Goal: Task Accomplishment & Management: Manage account settings

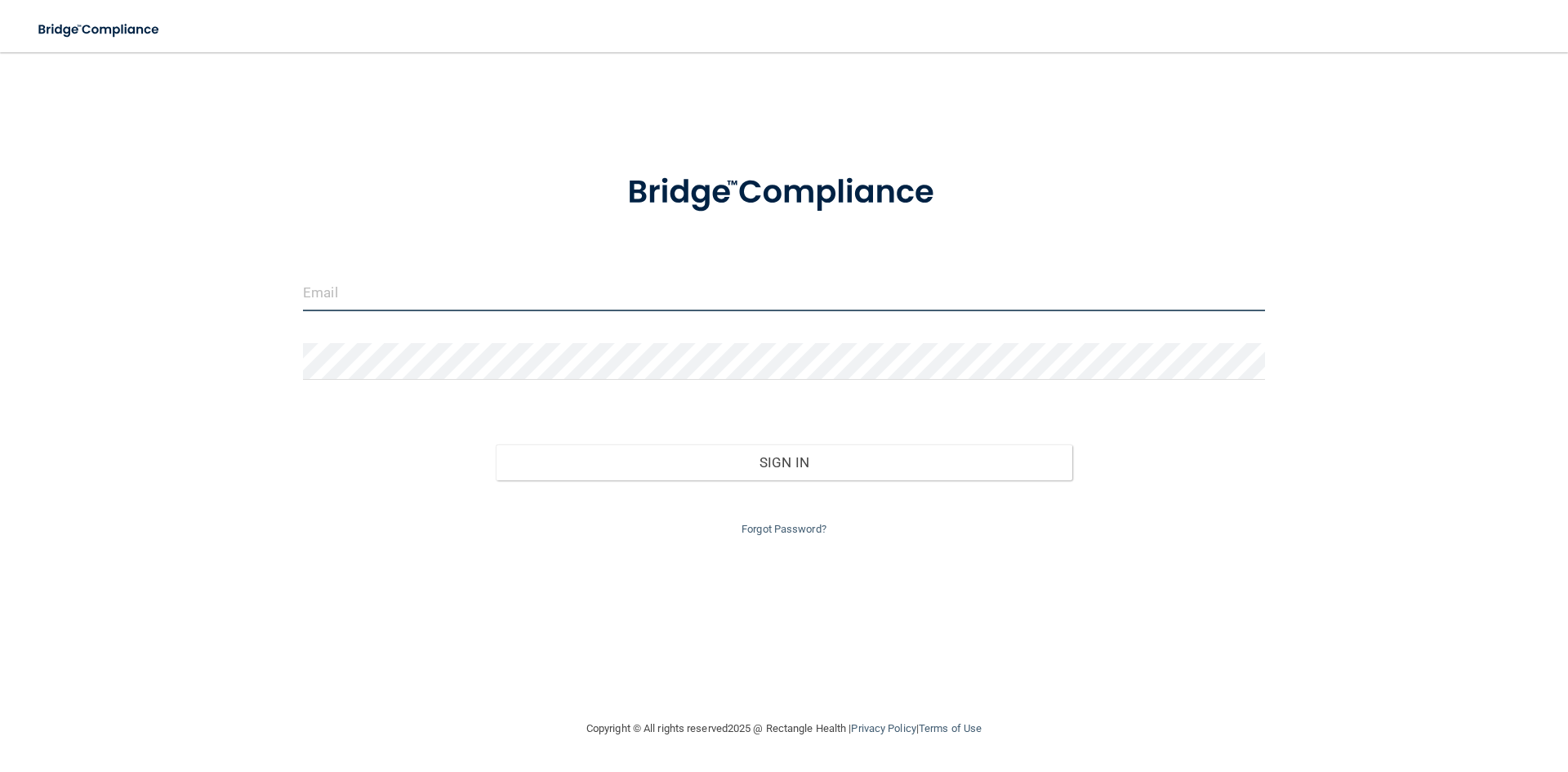
type input "[PERSON_NAME][EMAIL_ADDRESS][DOMAIN_NAME]"
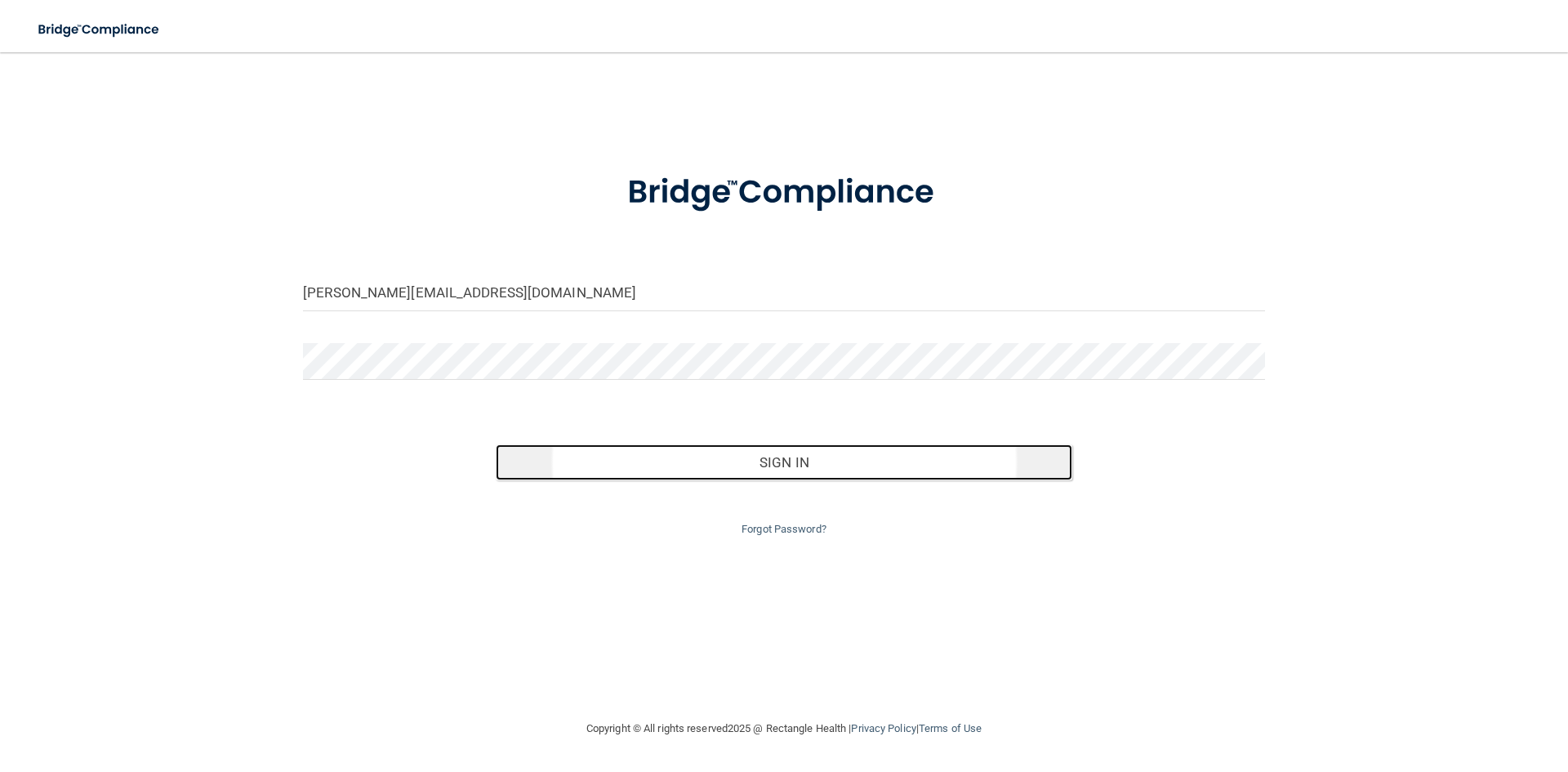
click at [857, 467] on button "Sign In" at bounding box center [784, 462] width 577 height 36
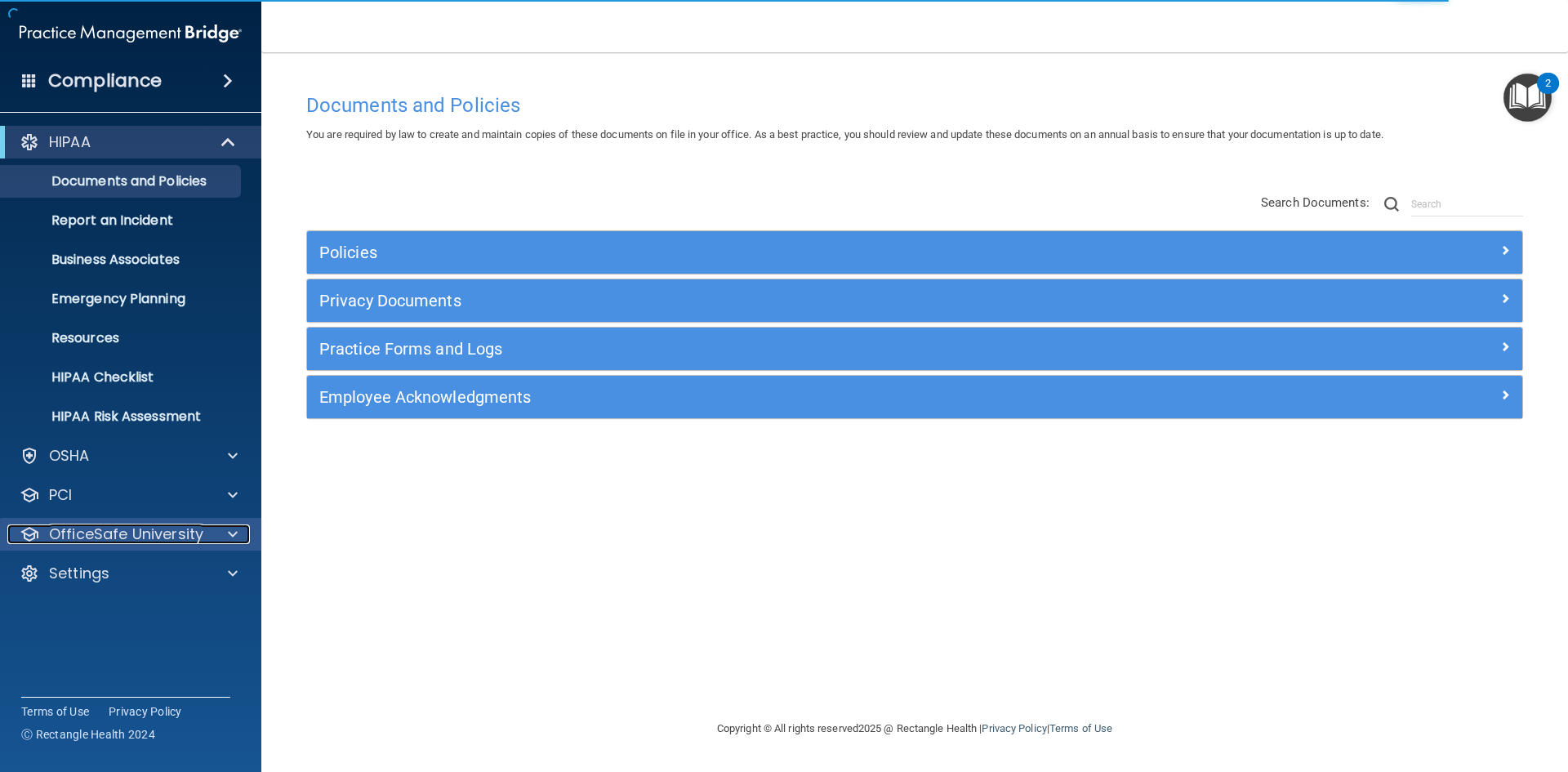
click at [195, 539] on p "OfficeSafe University" at bounding box center [126, 534] width 154 height 20
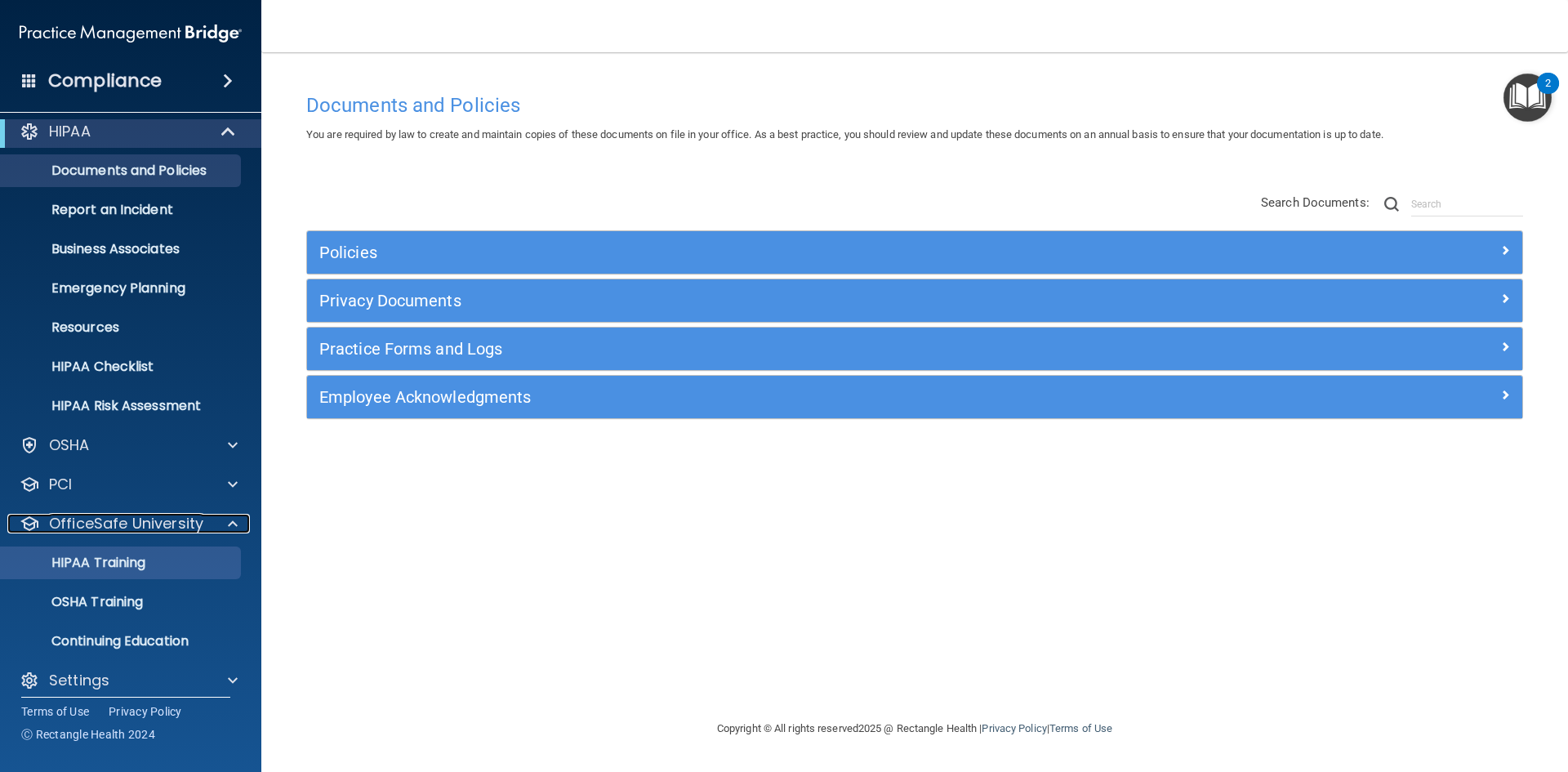
scroll to position [24, 0]
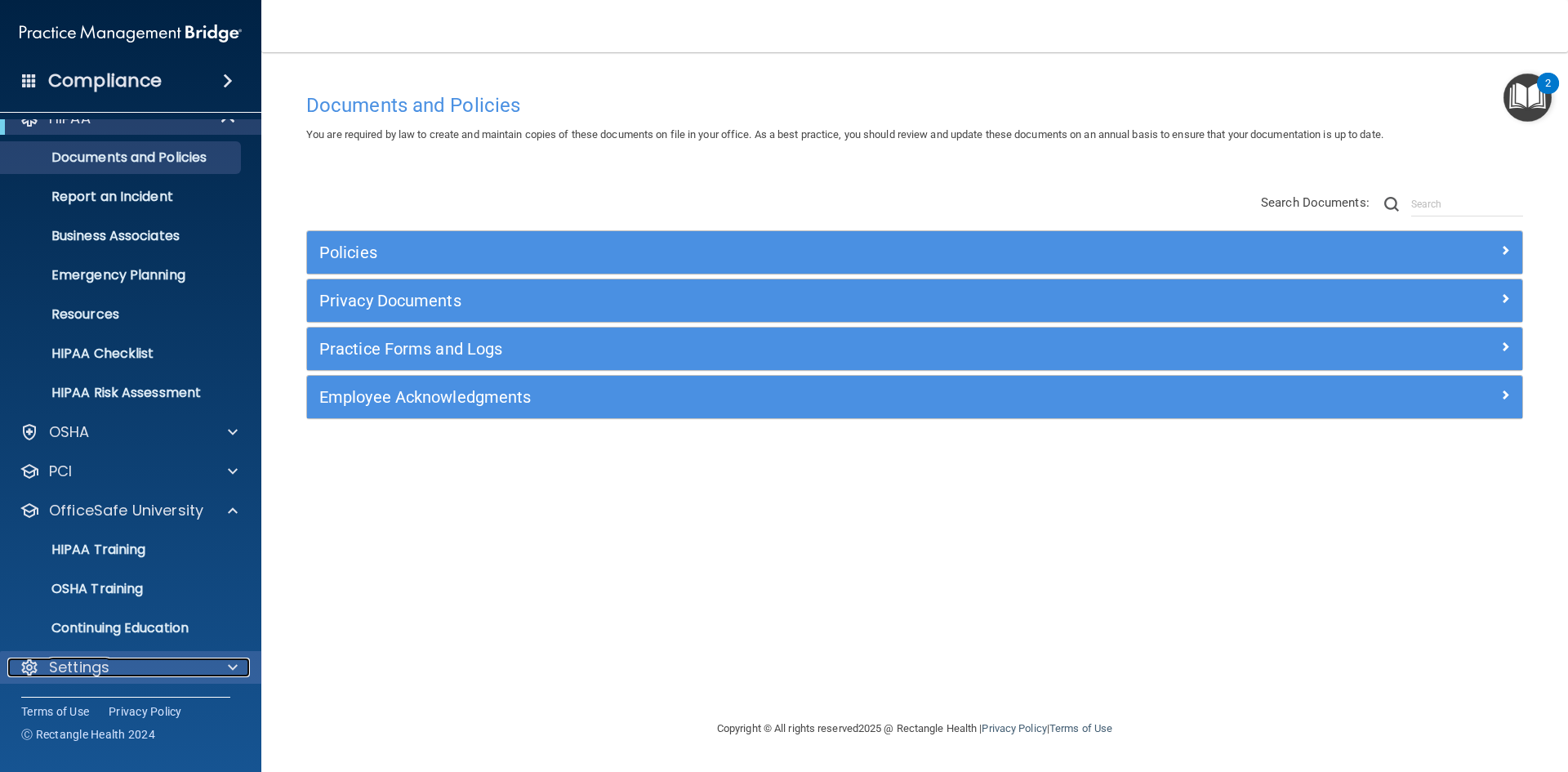
click at [202, 670] on div "Settings" at bounding box center [108, 667] width 202 height 20
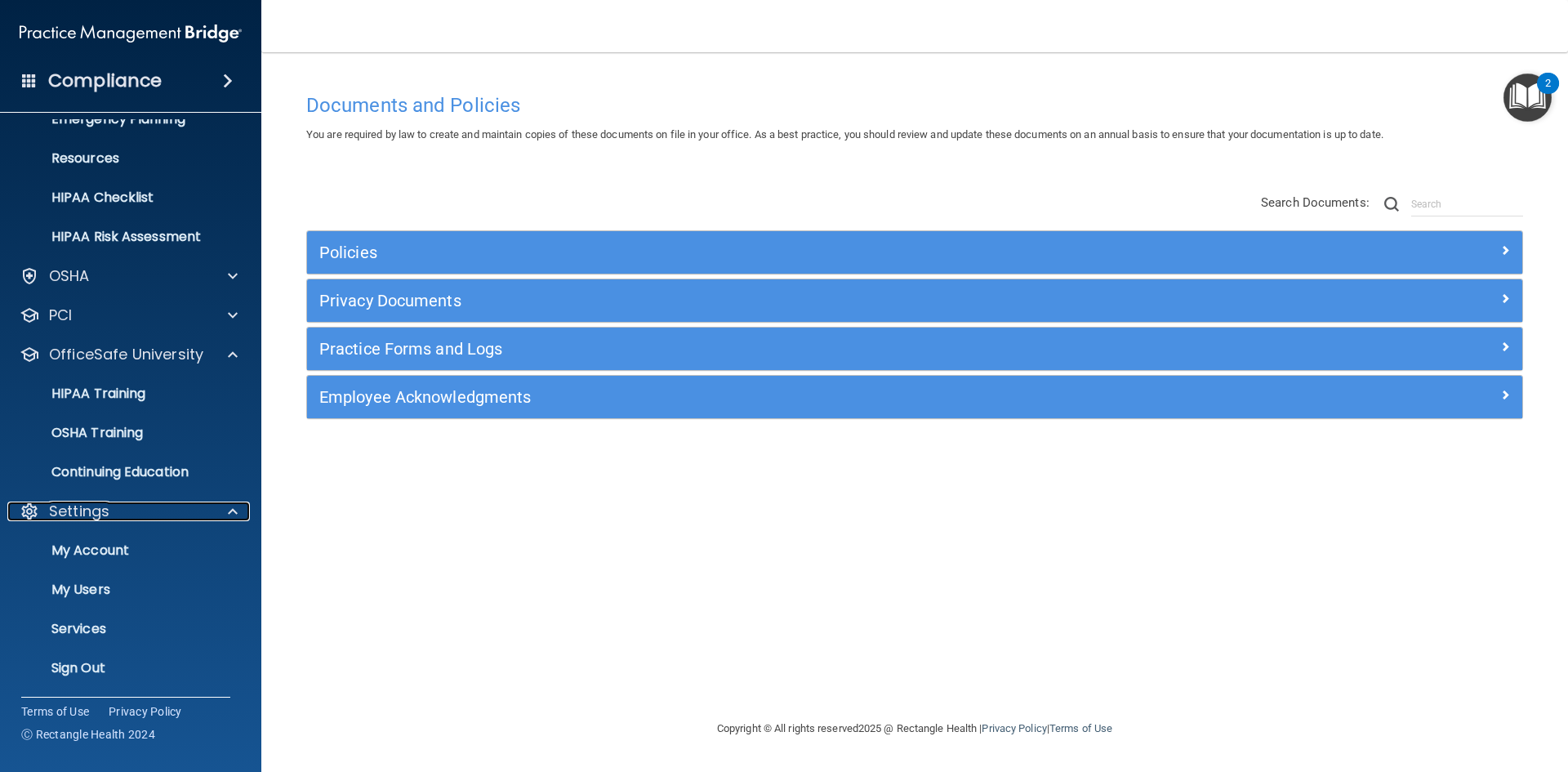
scroll to position [181, 0]
click at [73, 575] on link "My Users" at bounding box center [112, 588] width 257 height 33
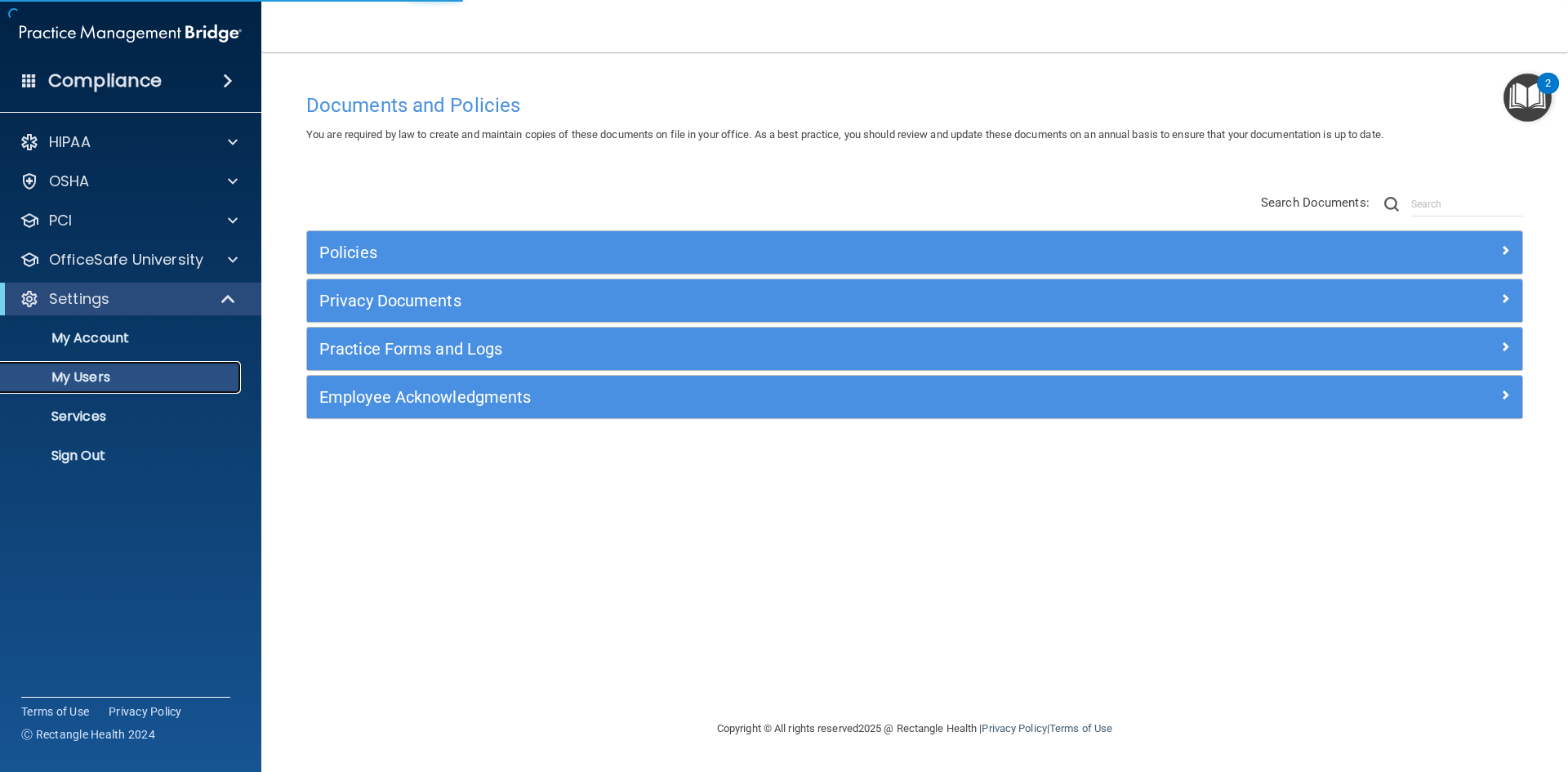
select select "20"
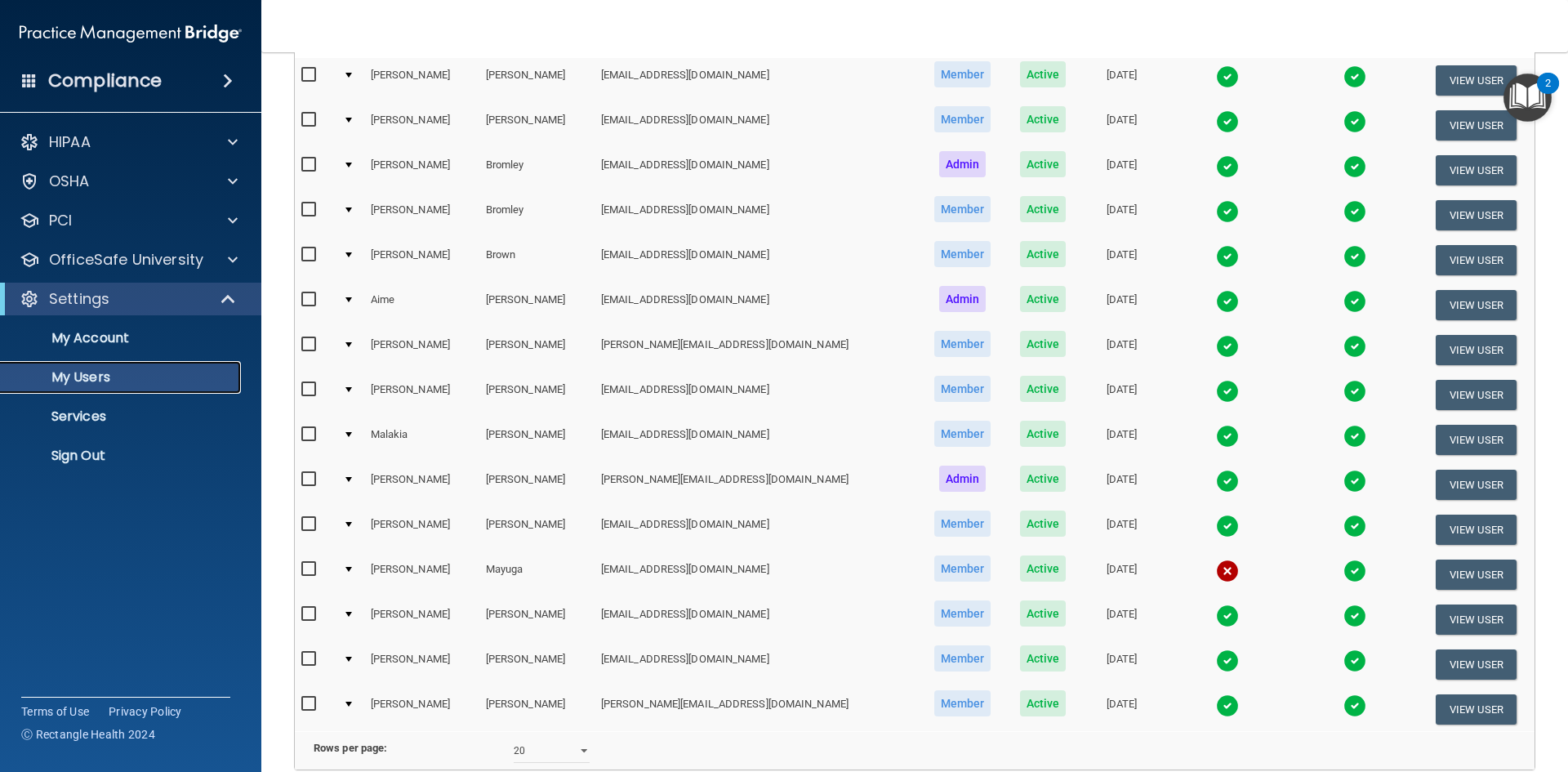
scroll to position [193, 0]
click at [1464, 572] on button "View User" at bounding box center [1477, 573] width 81 height 30
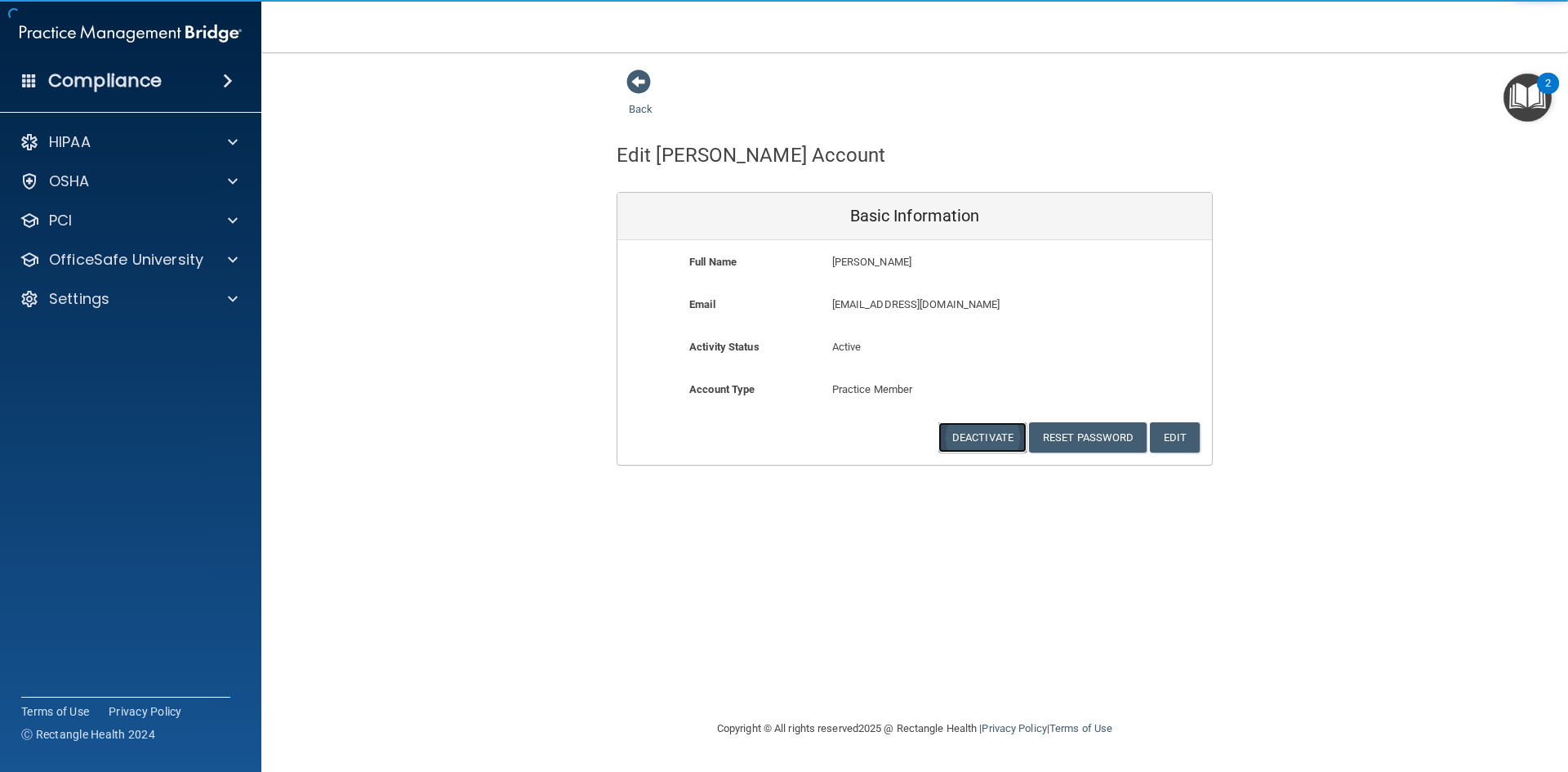
click at [981, 438] on button "Deactivate" at bounding box center [983, 437] width 89 height 30
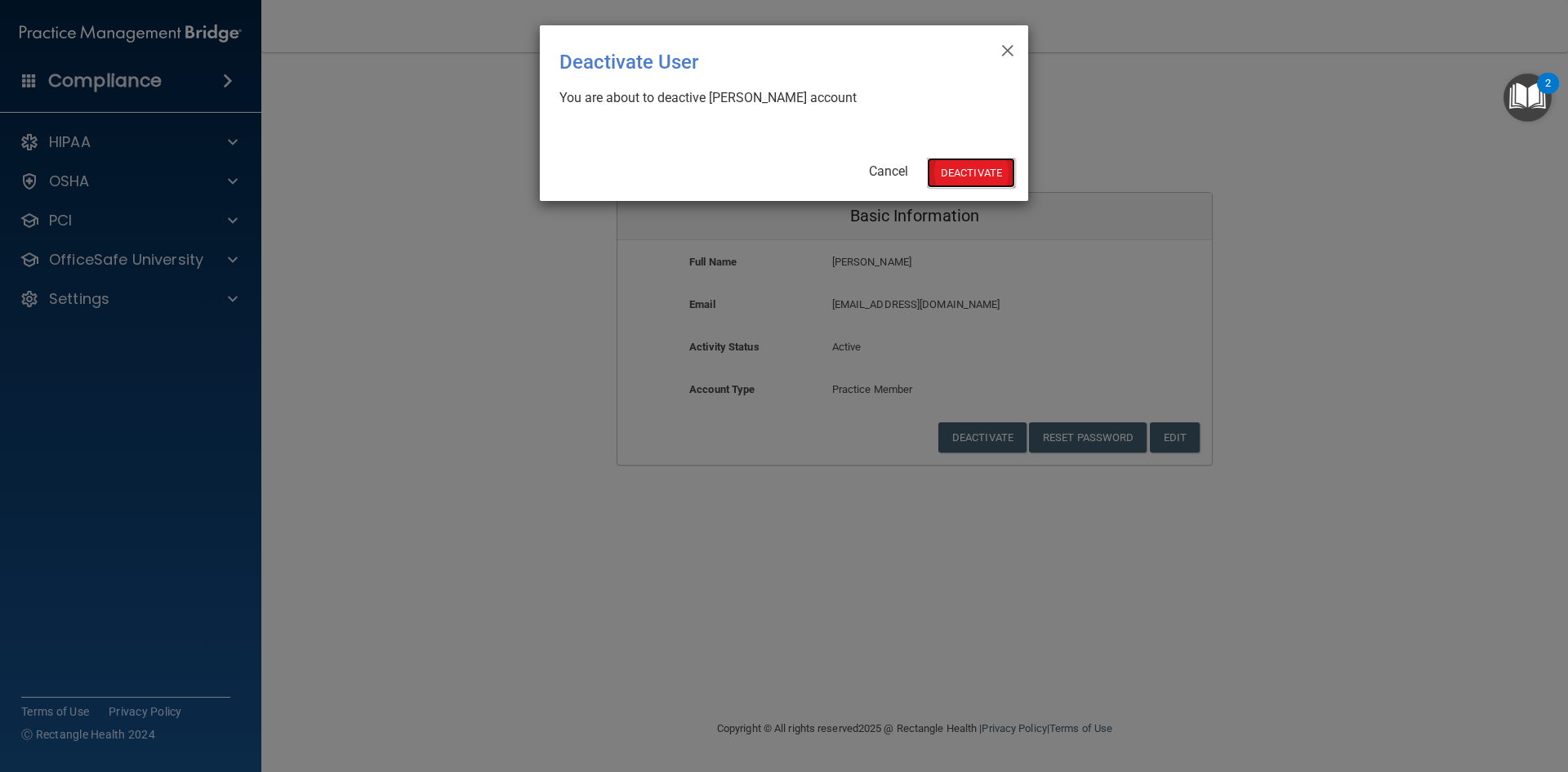
click at [975, 163] on button "Deactivate" at bounding box center [971, 172] width 89 height 30
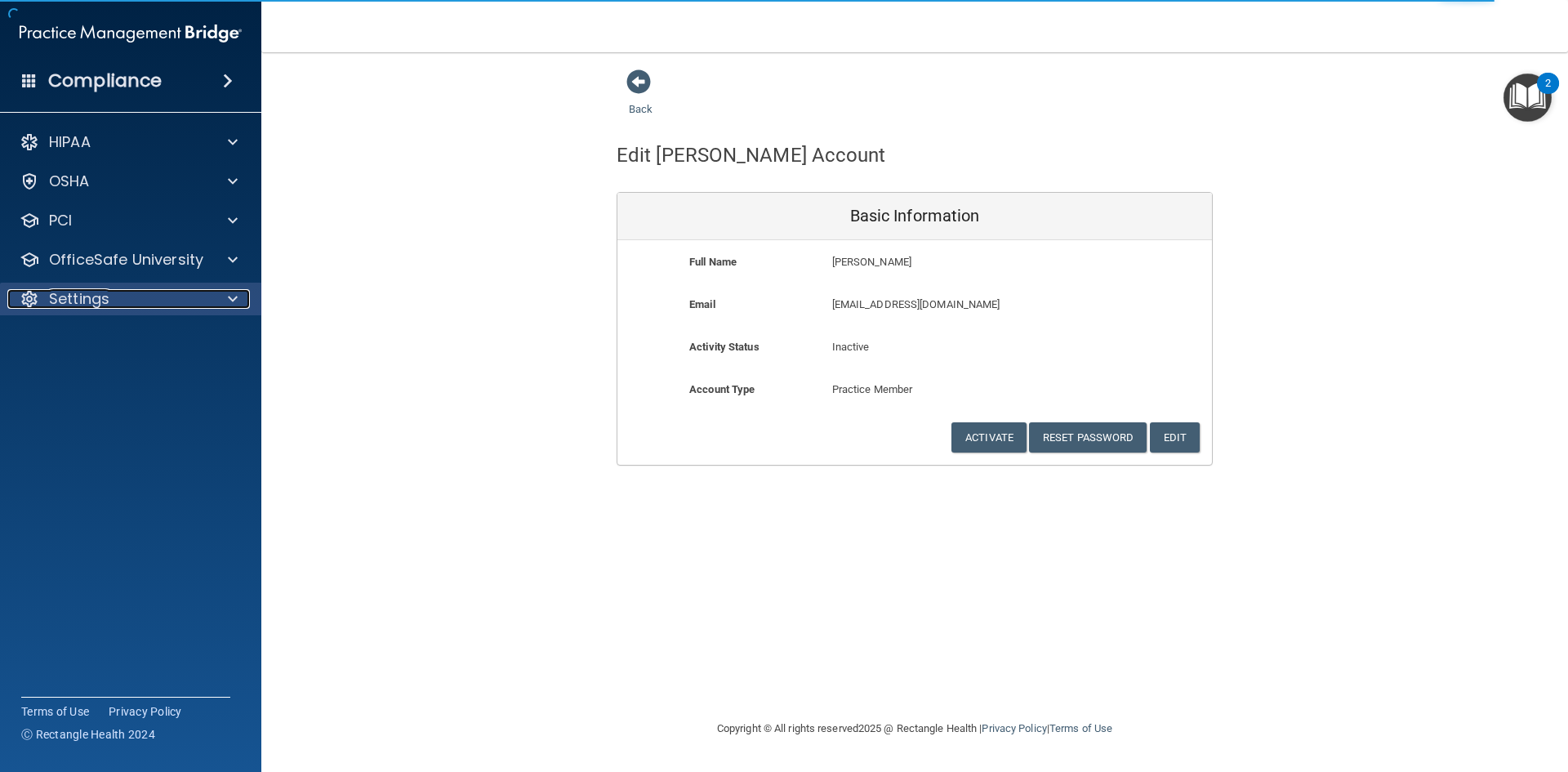
click at [120, 291] on div "Settings" at bounding box center [108, 298] width 202 height 20
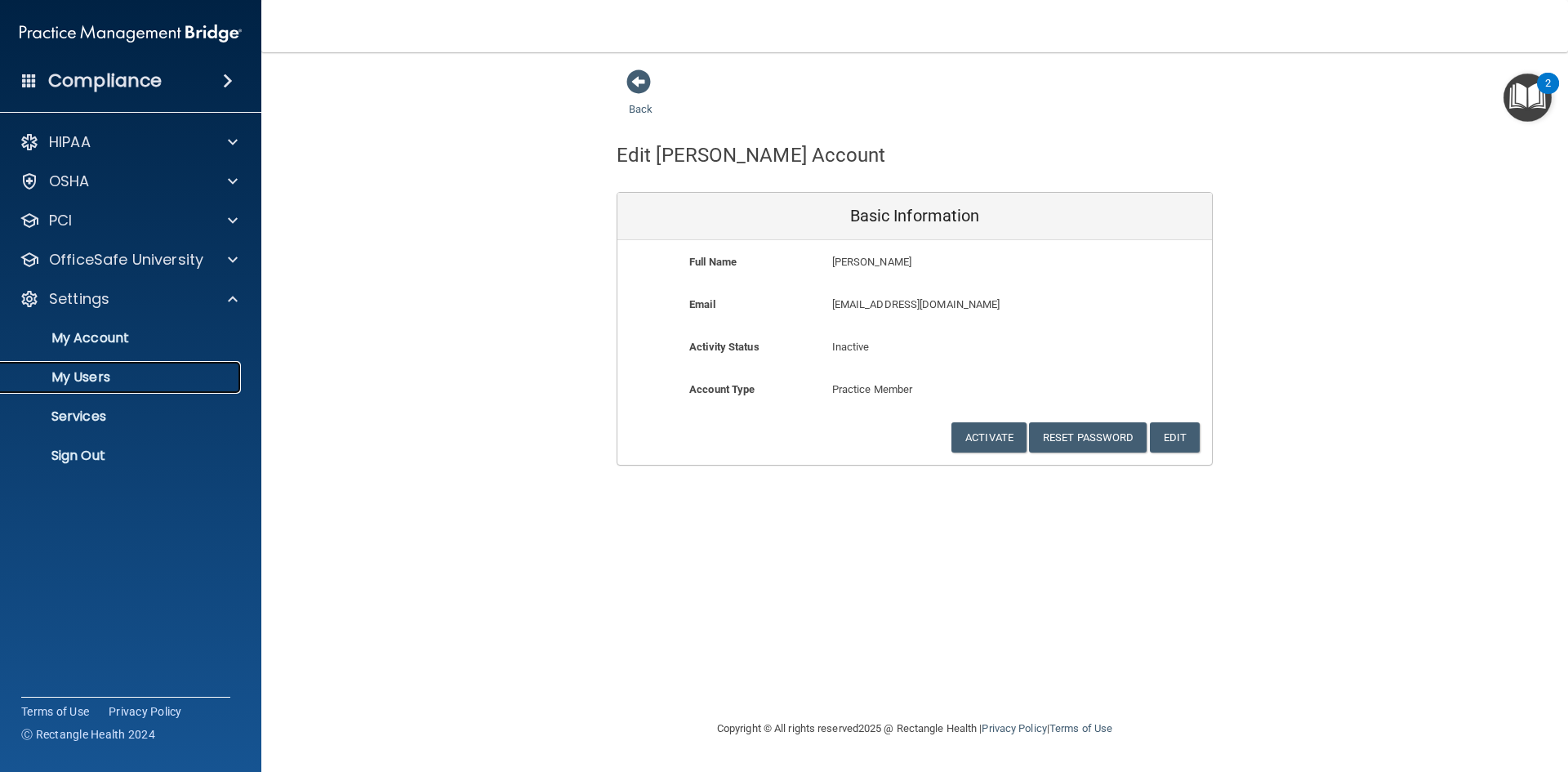
click at [129, 378] on p "My Users" at bounding box center [121, 377] width 223 height 16
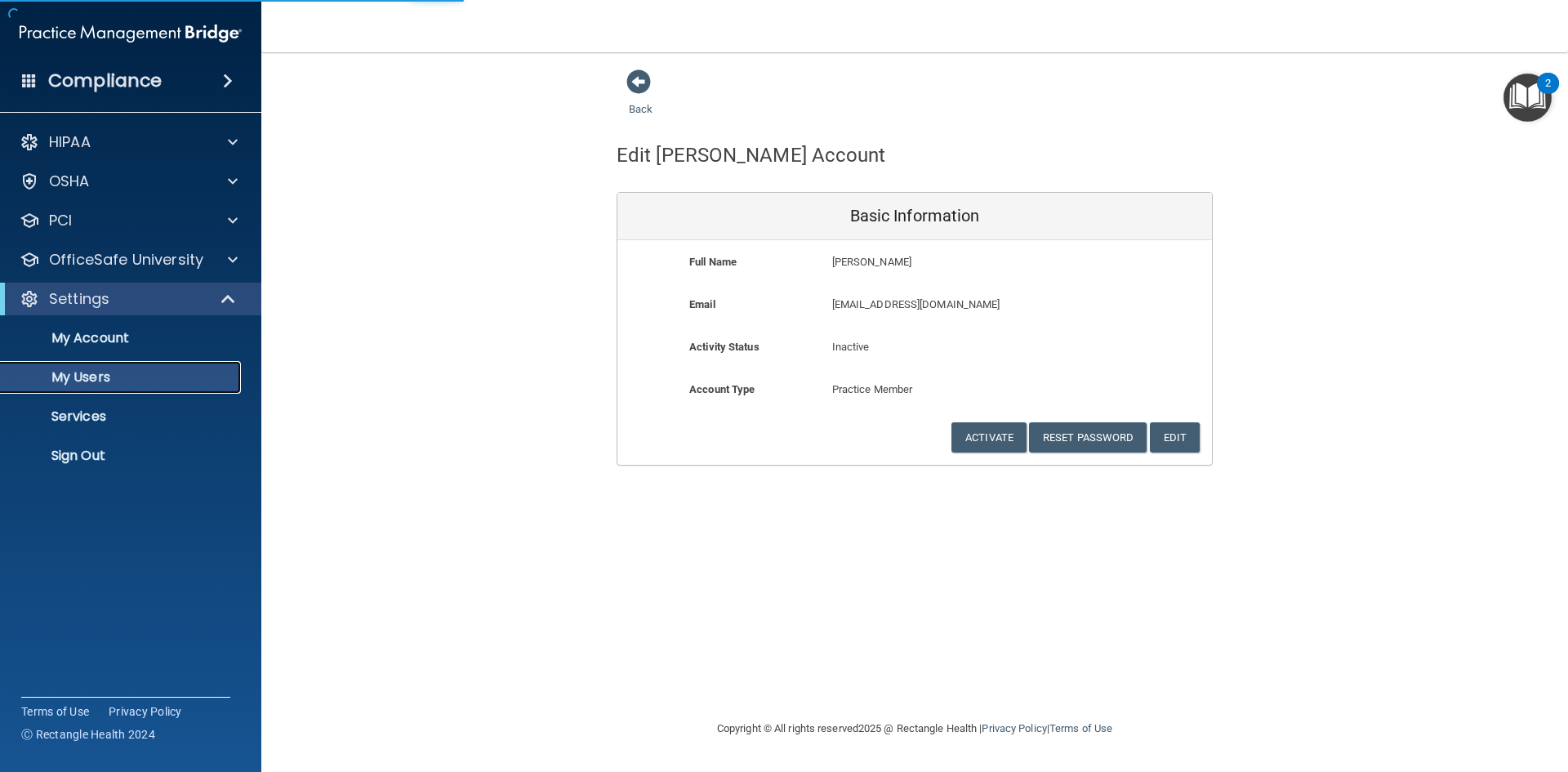
select select "20"
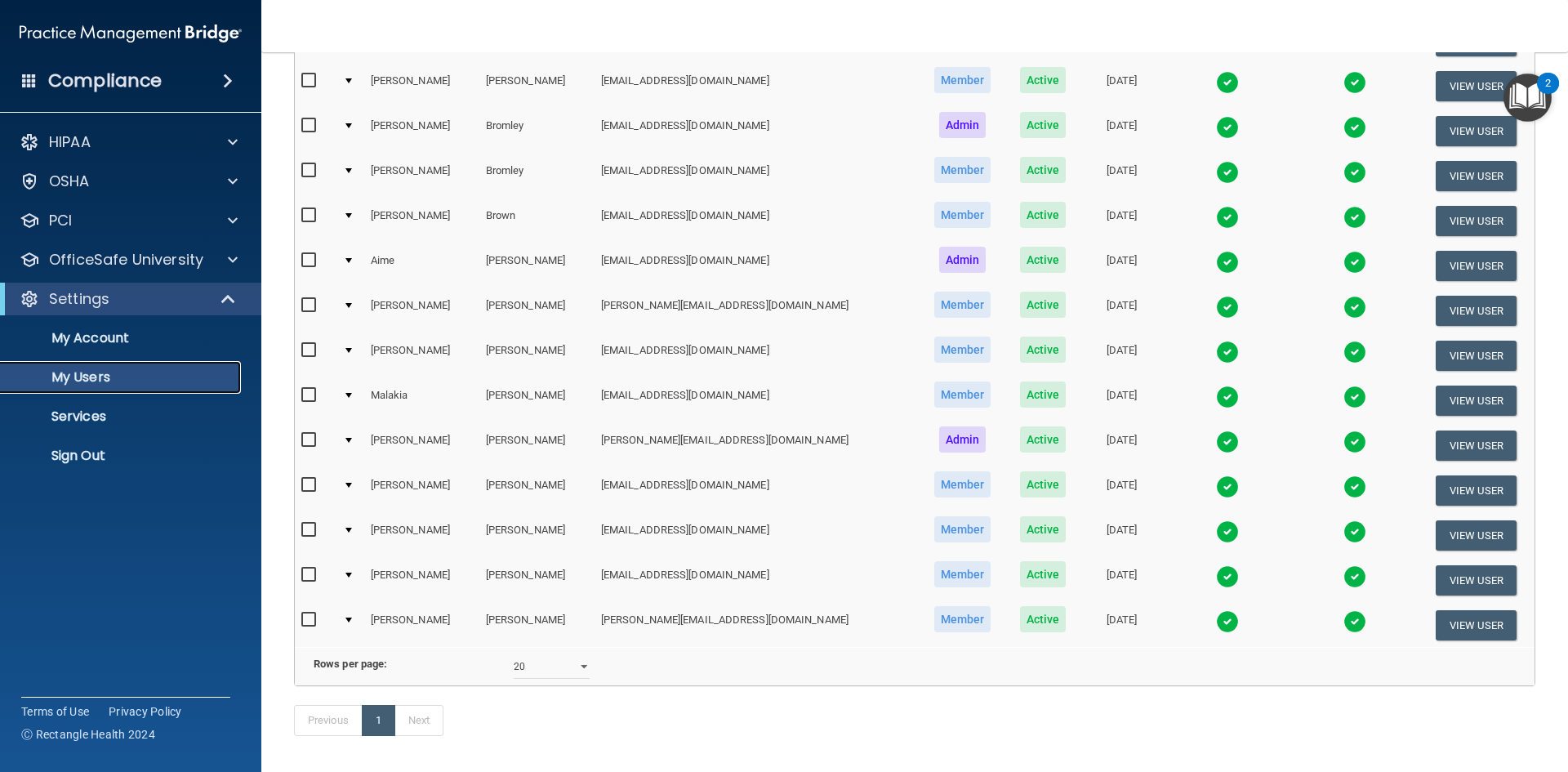
scroll to position [231, 0]
click at [352, 398] on div at bounding box center [348, 395] width 7 height 5
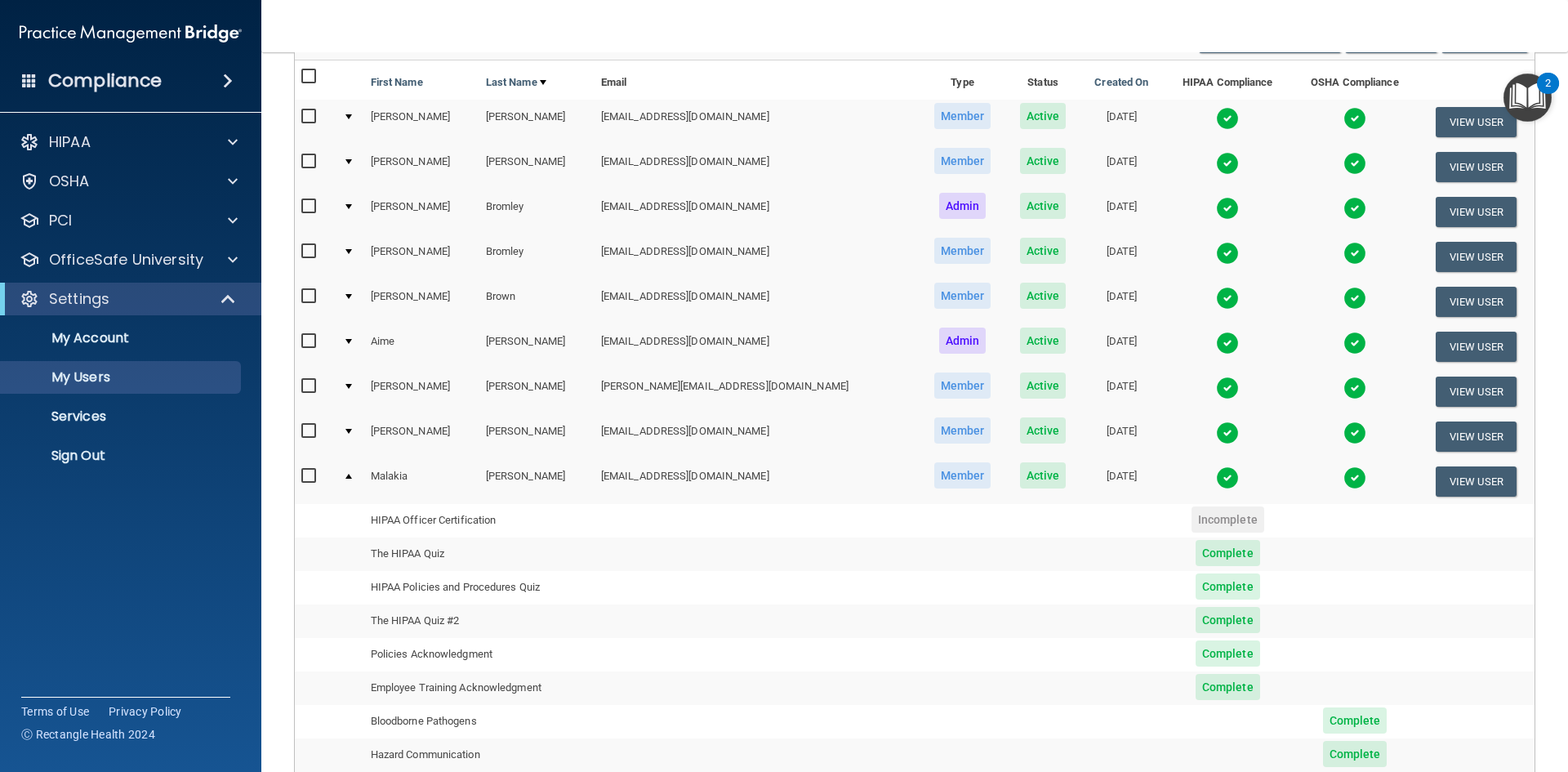
scroll to position [149, 0]
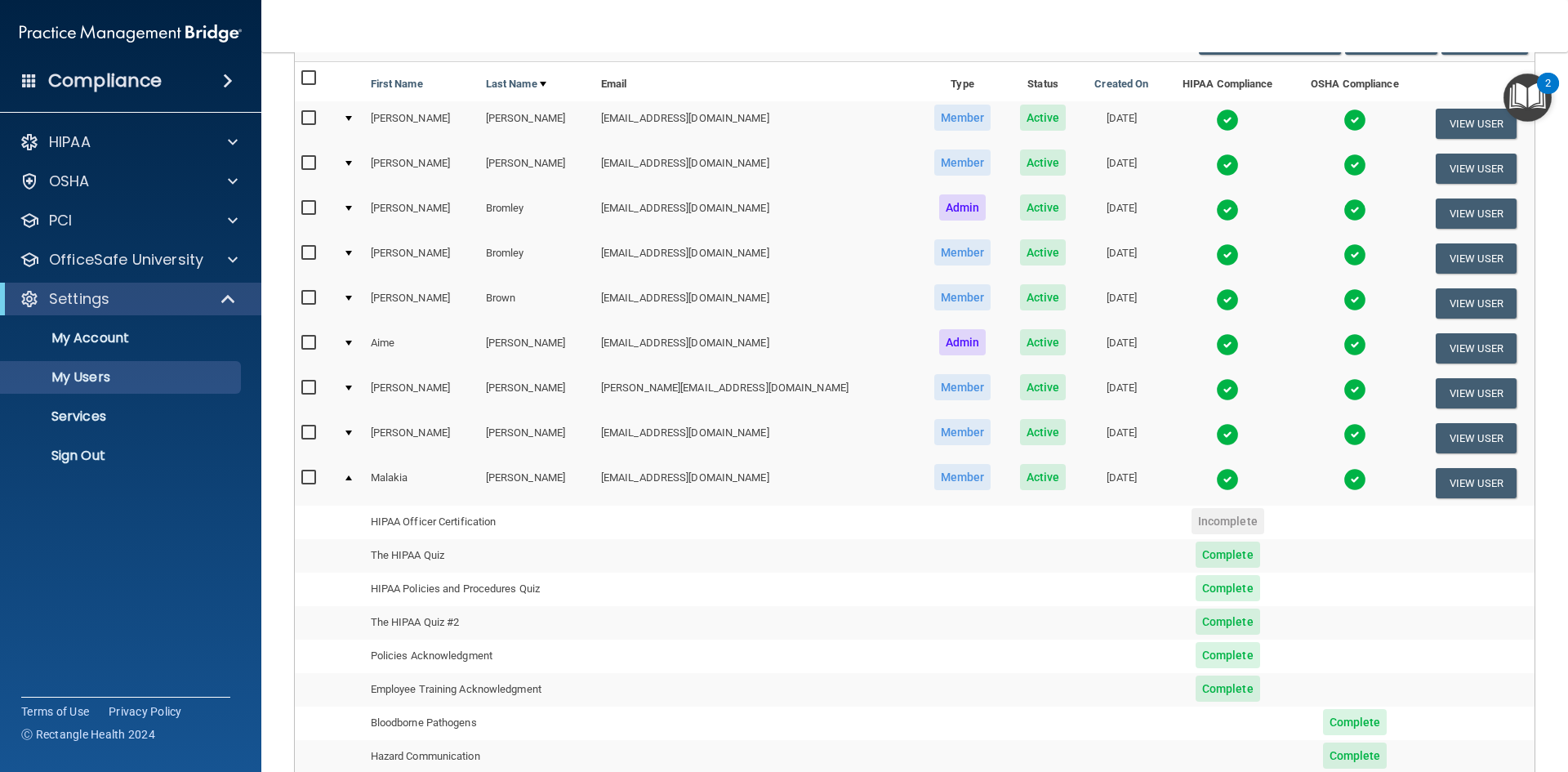
click at [348, 476] on td at bounding box center [349, 482] width 27 height 44
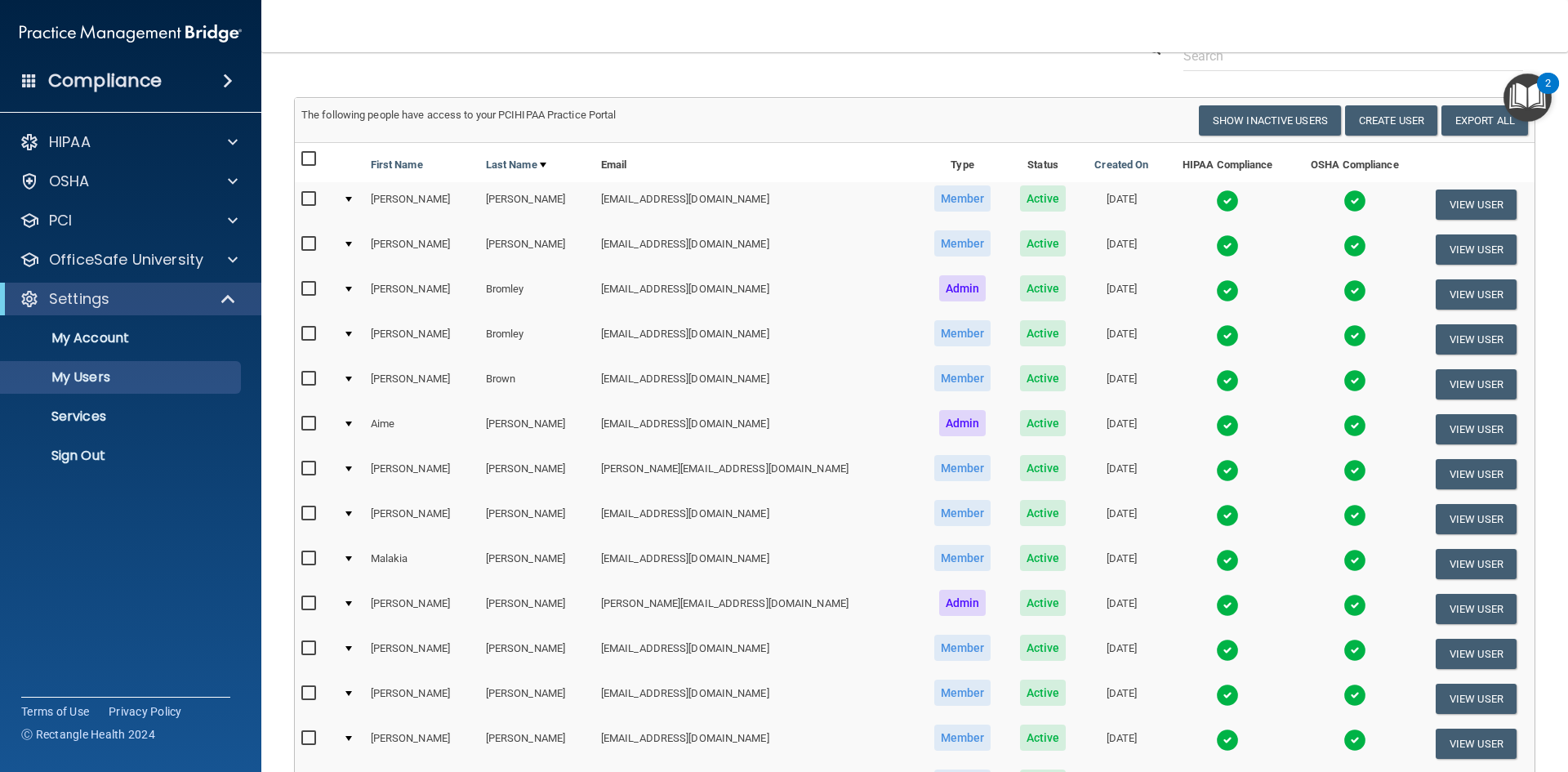
scroll to position [67, 0]
click at [1449, 244] on button "View User" at bounding box center [1477, 250] width 81 height 30
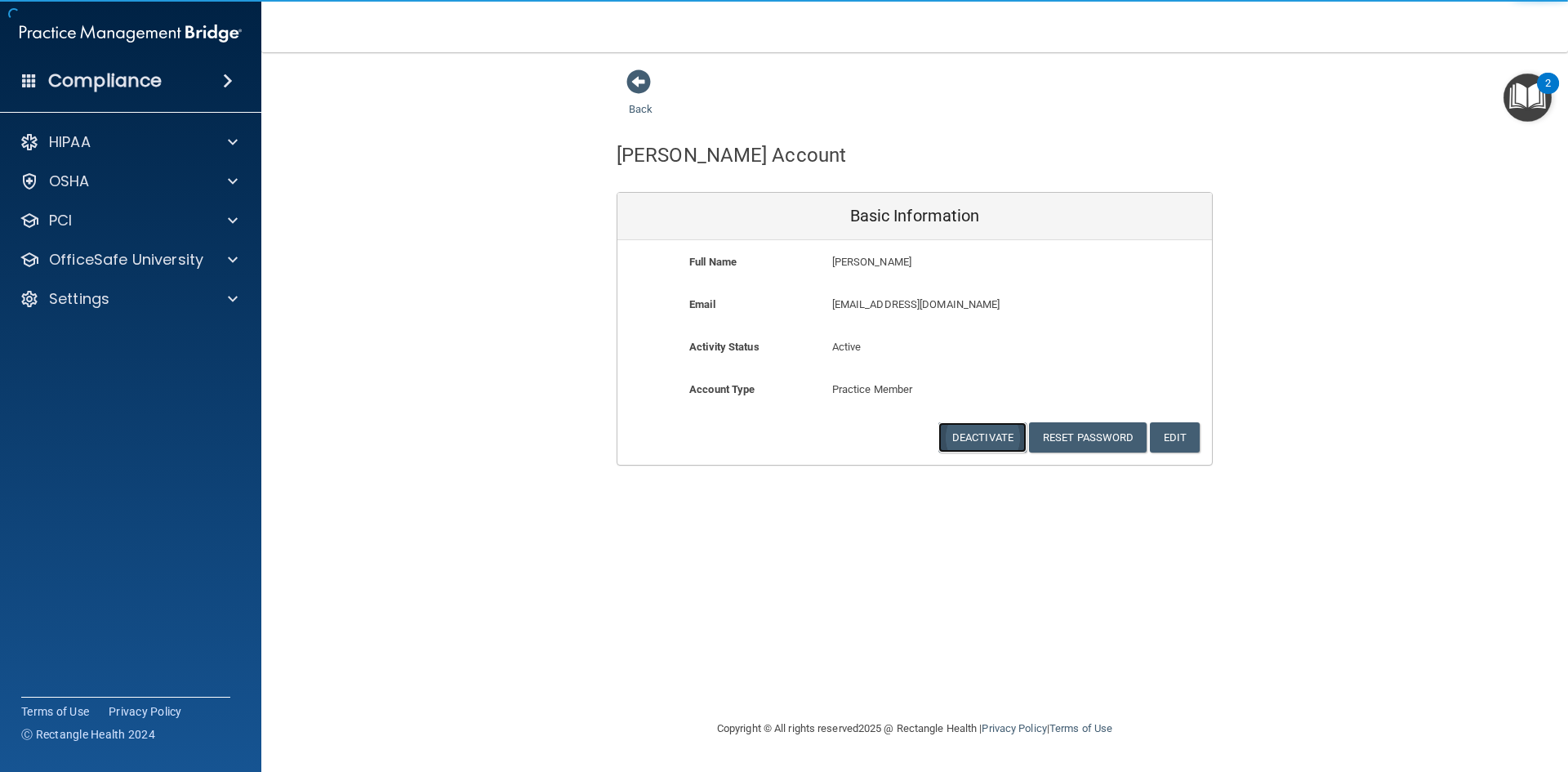
click at [972, 438] on button "Deactivate" at bounding box center [983, 437] width 89 height 30
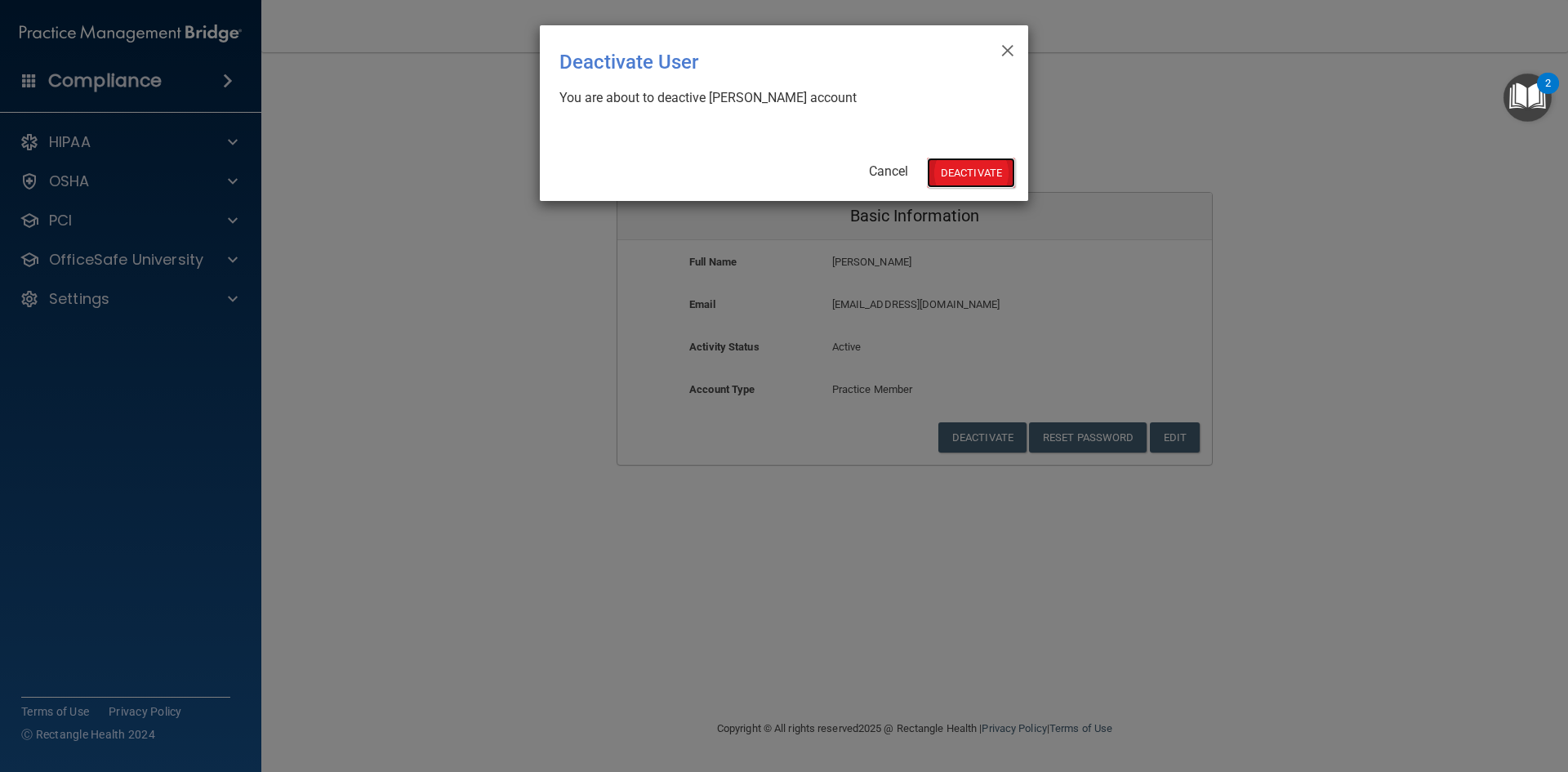
click at [977, 173] on button "Deactivate" at bounding box center [971, 172] width 89 height 30
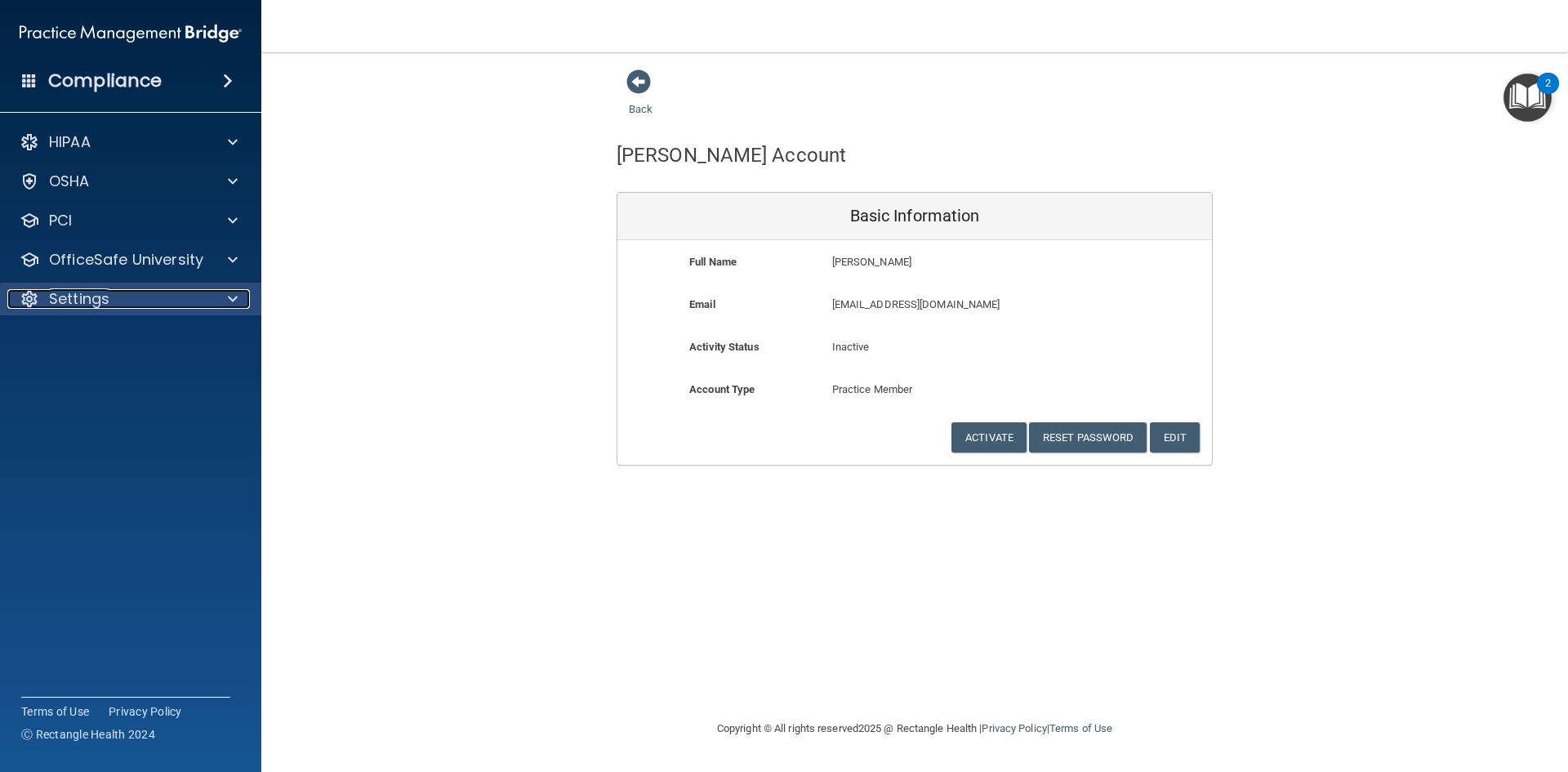
click at [169, 298] on div "Settings" at bounding box center [108, 298] width 202 height 20
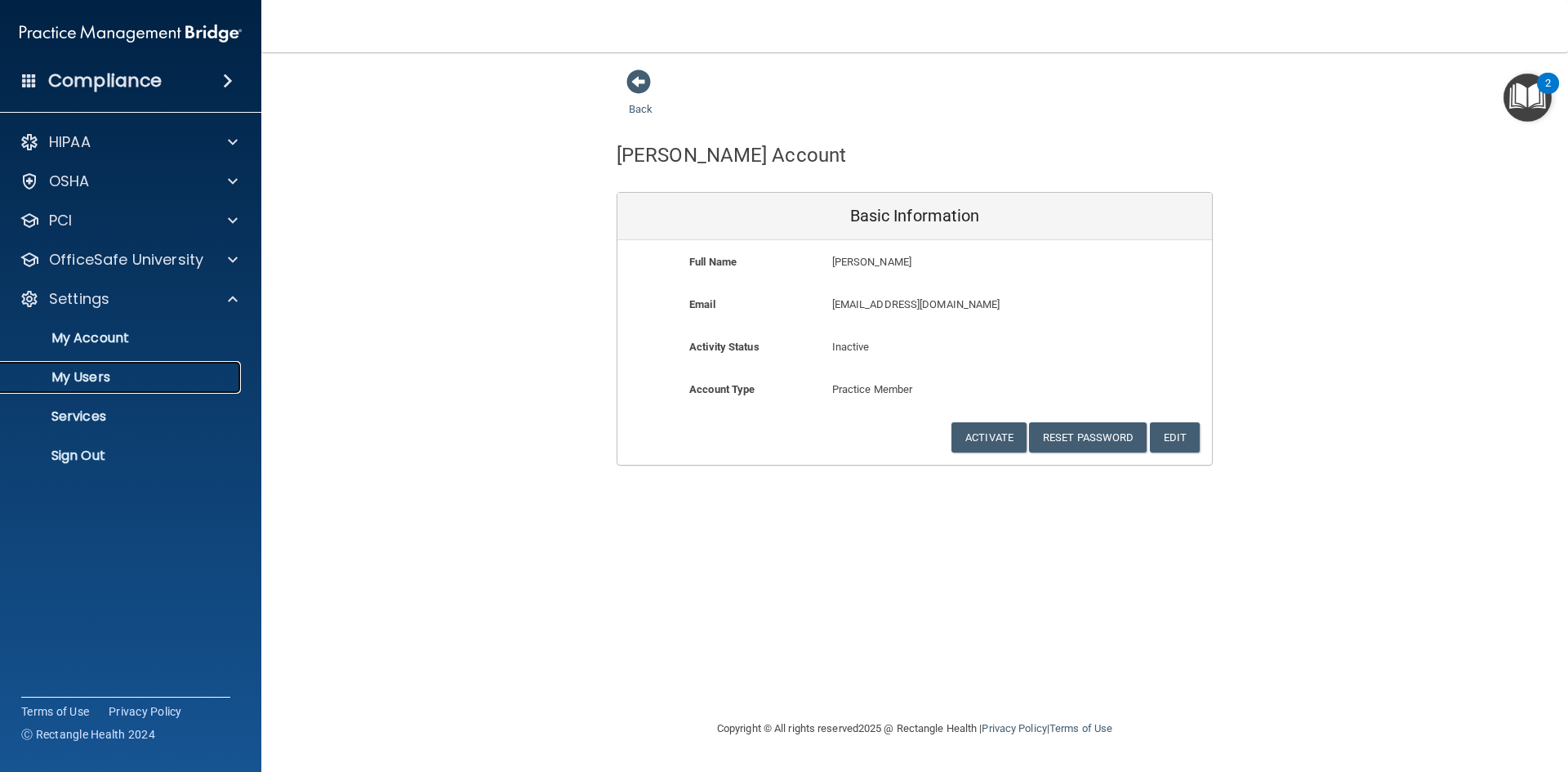
click at [146, 378] on p "My Users" at bounding box center [121, 377] width 223 height 16
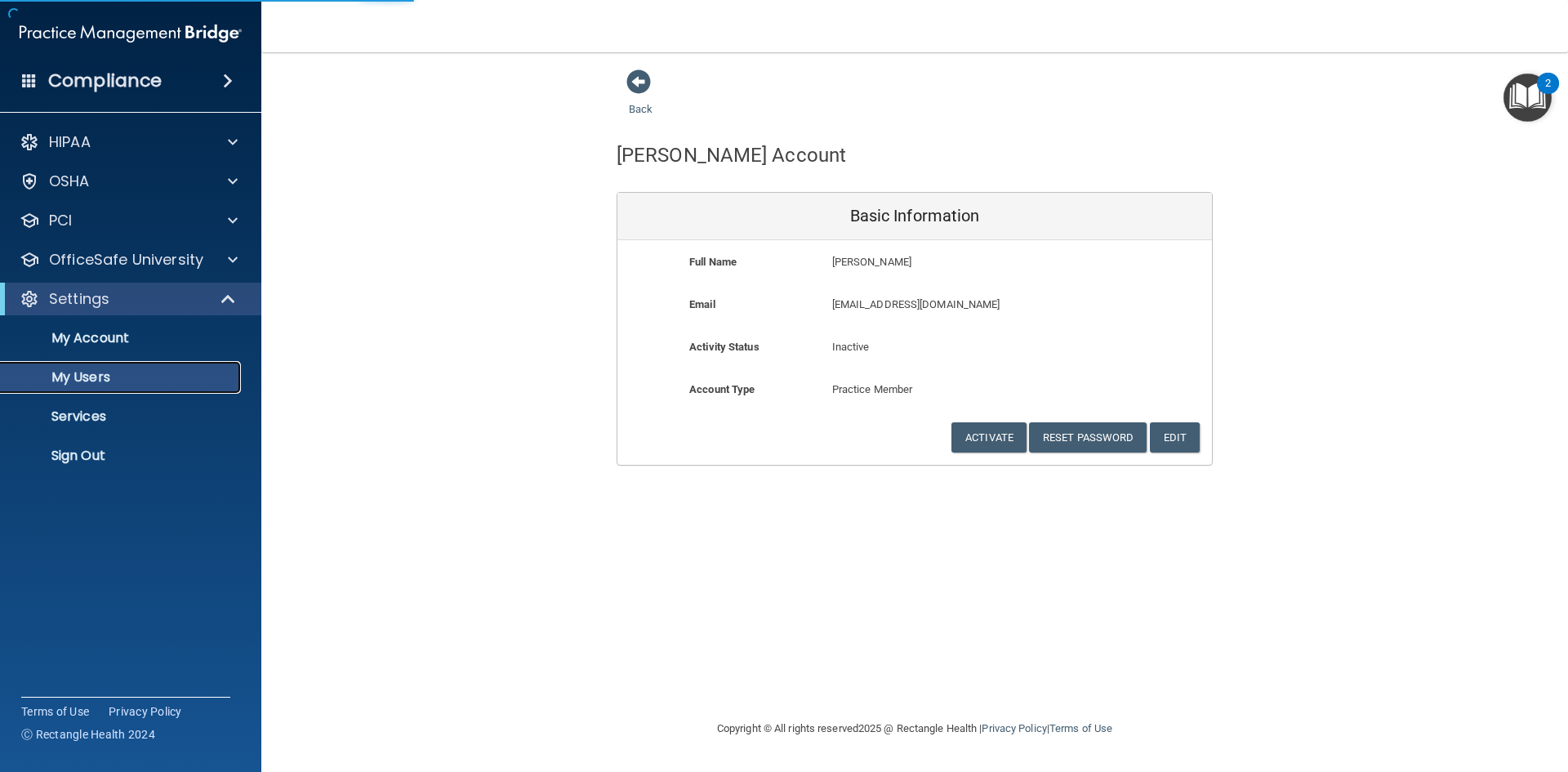
select select "20"
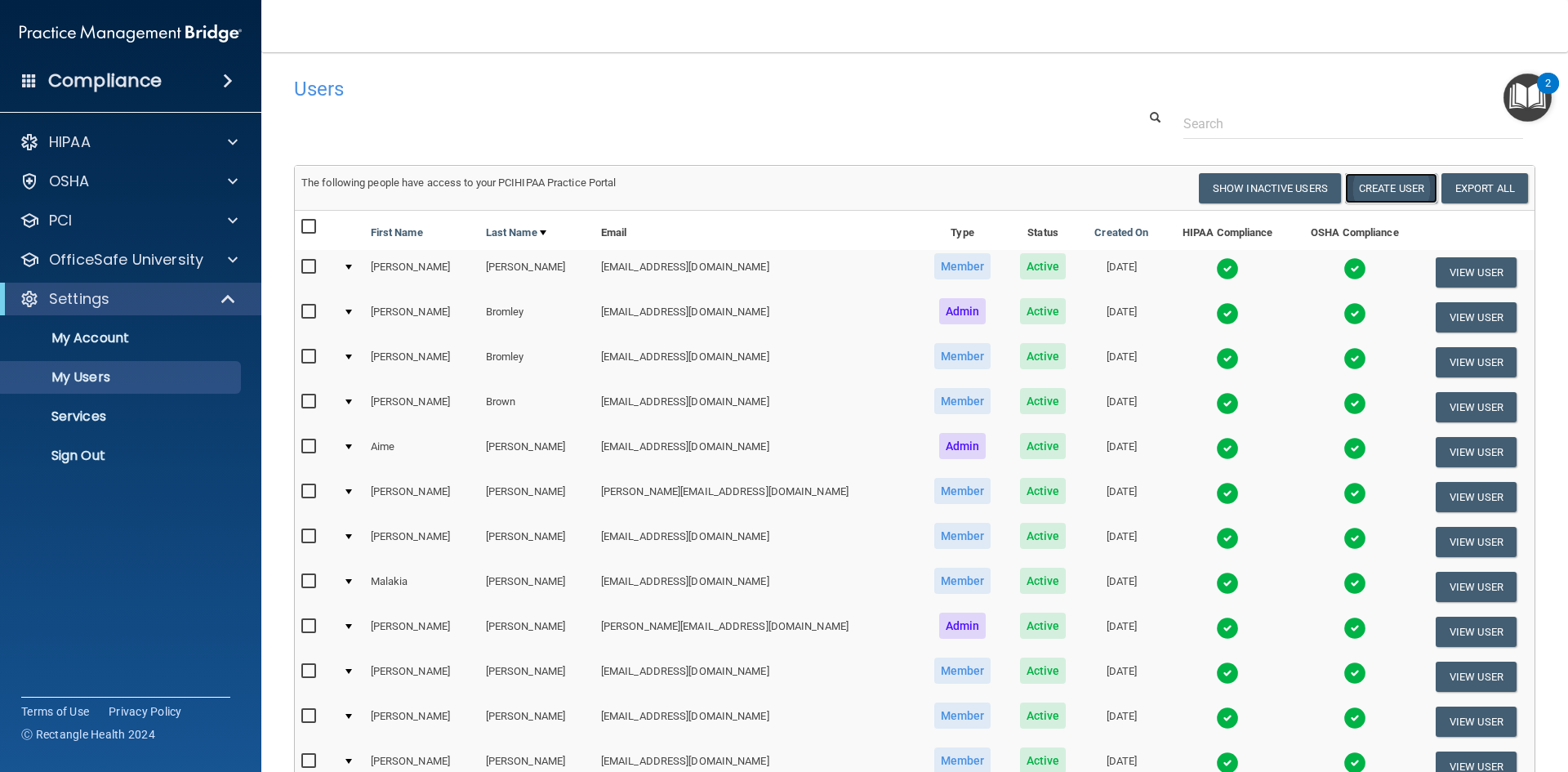
click at [1391, 190] on button "Create User" at bounding box center [1391, 188] width 92 height 30
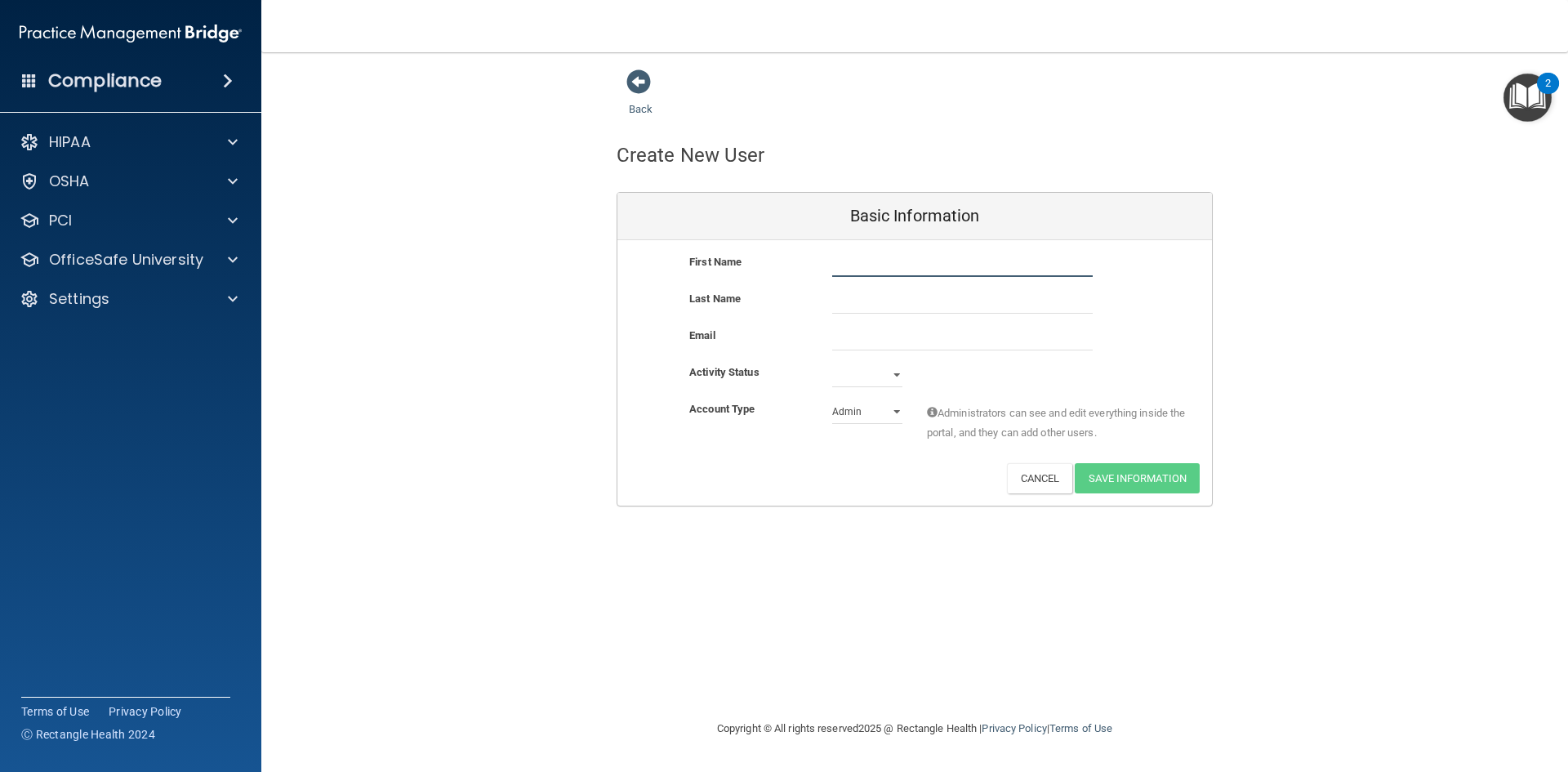
click at [915, 266] on input "text" at bounding box center [962, 265] width 261 height 24
click at [1041, 475] on button "Cancel" at bounding box center [1040, 478] width 66 height 30
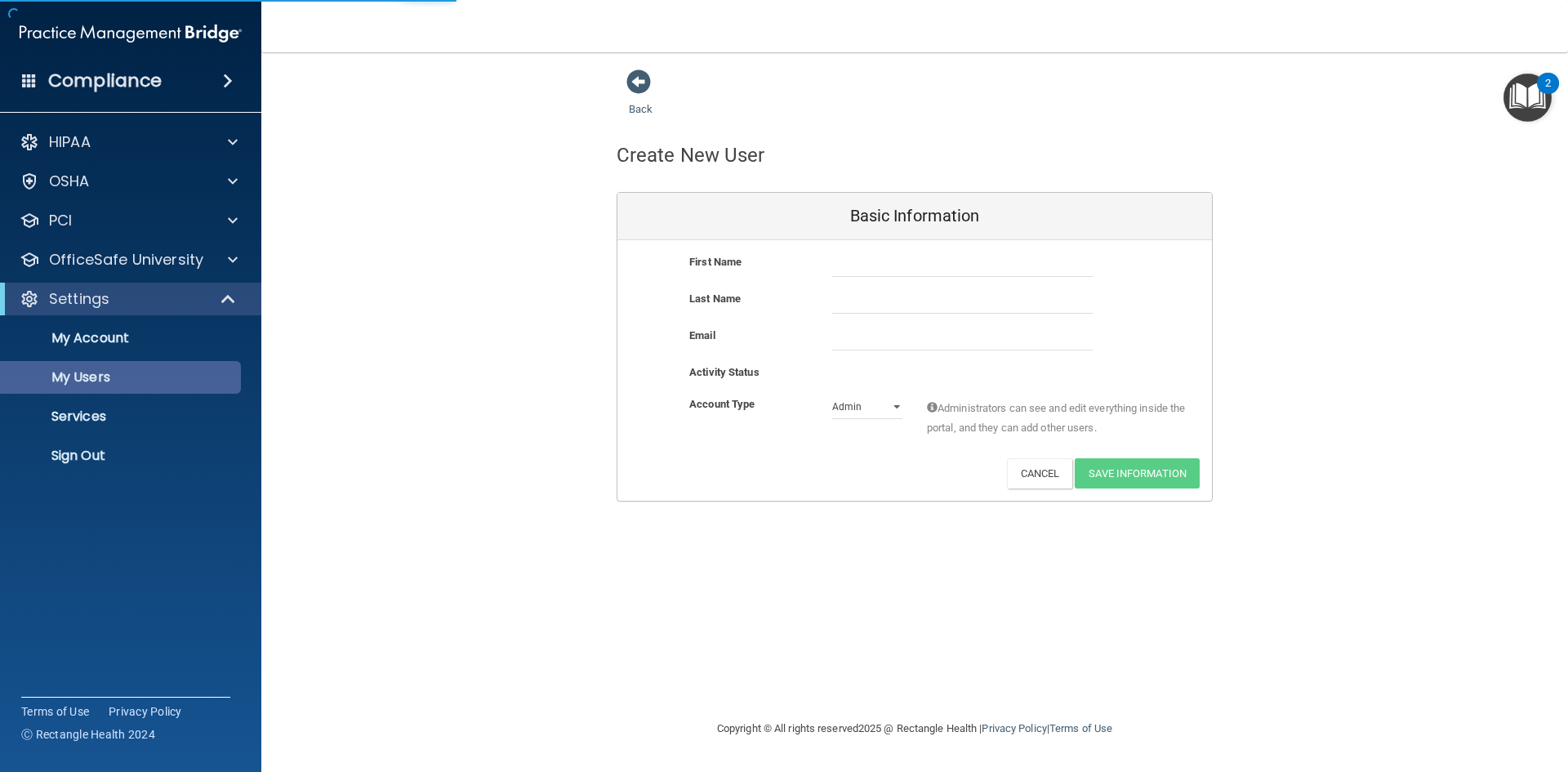
select select "20"
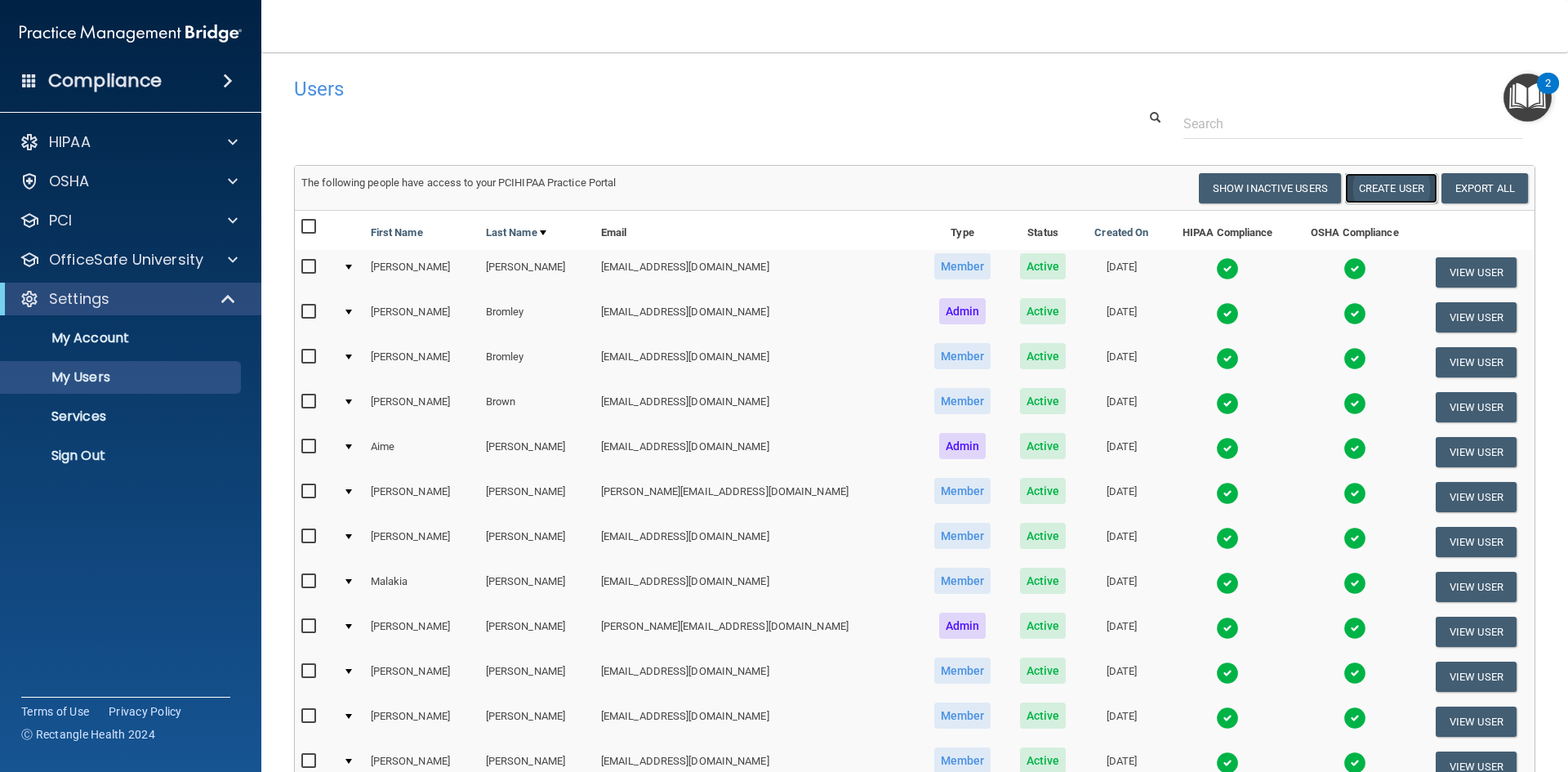
click at [1386, 194] on button "Create User" at bounding box center [1391, 188] width 92 height 30
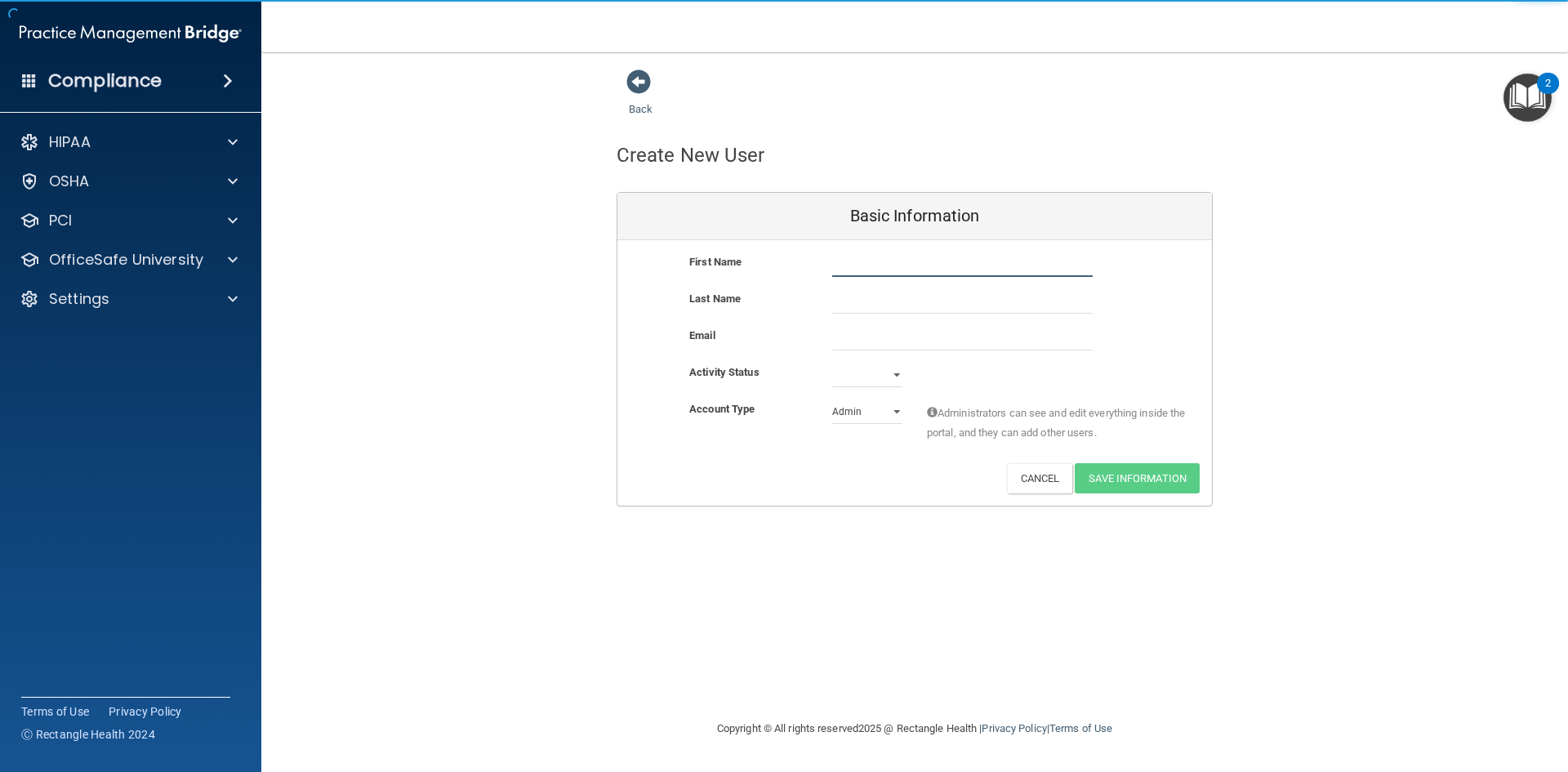
click at [865, 260] on input "text" at bounding box center [962, 265] width 261 height 24
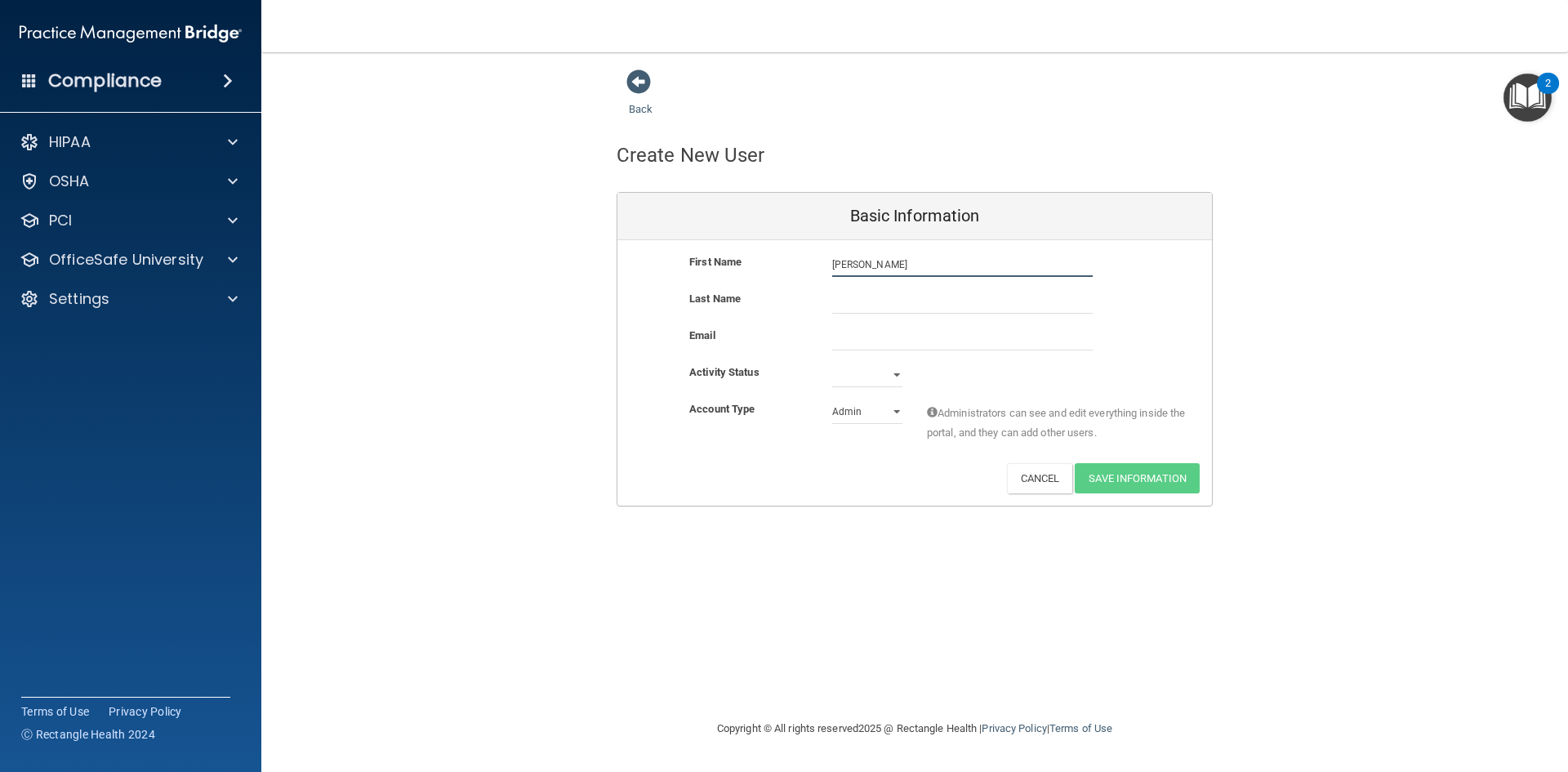
type input "Megan"
type input "Busse"
click at [865, 333] on input "email" at bounding box center [962, 338] width 261 height 24
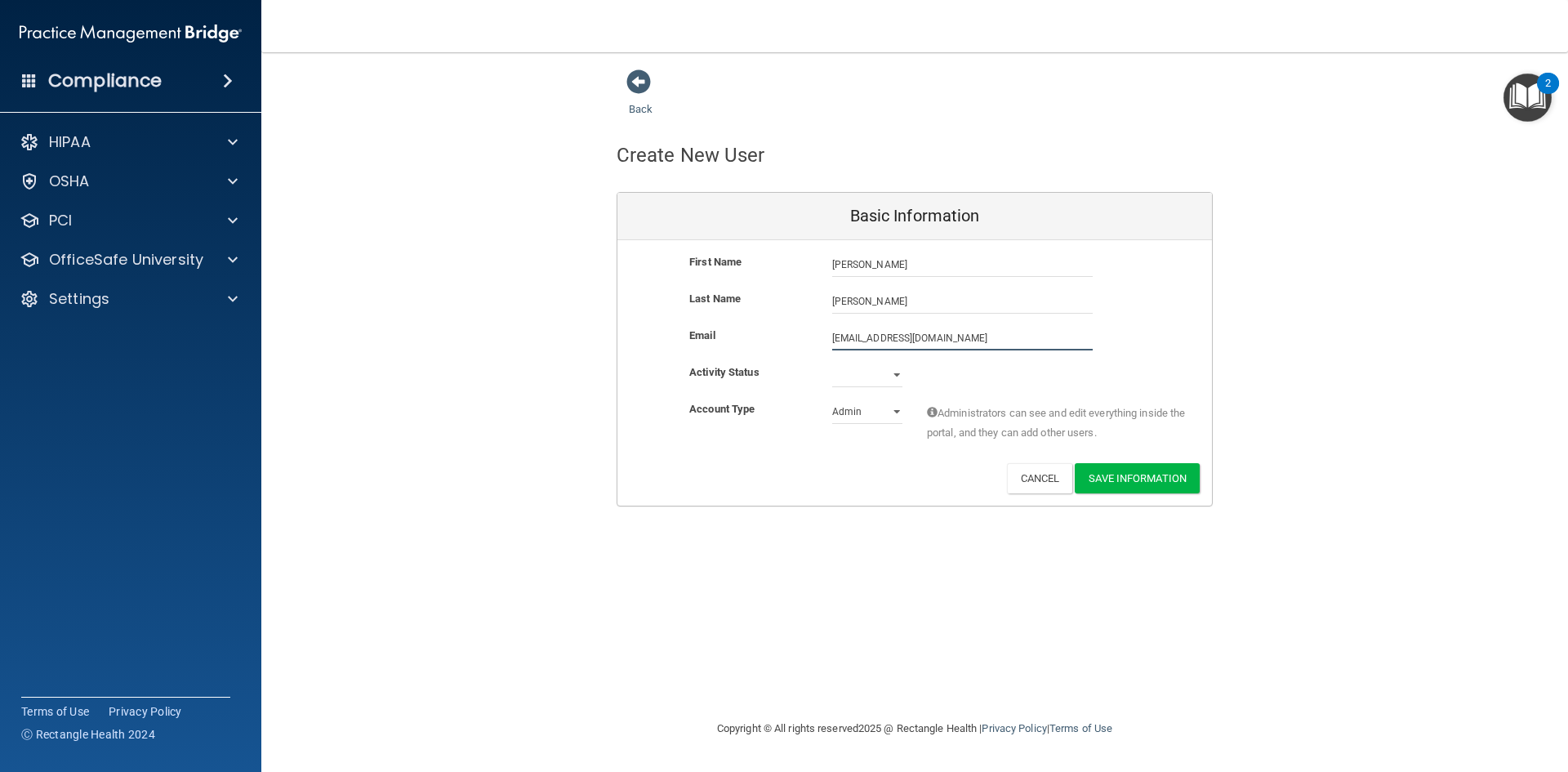
type input "megbusse@outlook.com"
click at [852, 382] on select "Active Inactive" at bounding box center [867, 375] width 71 height 24
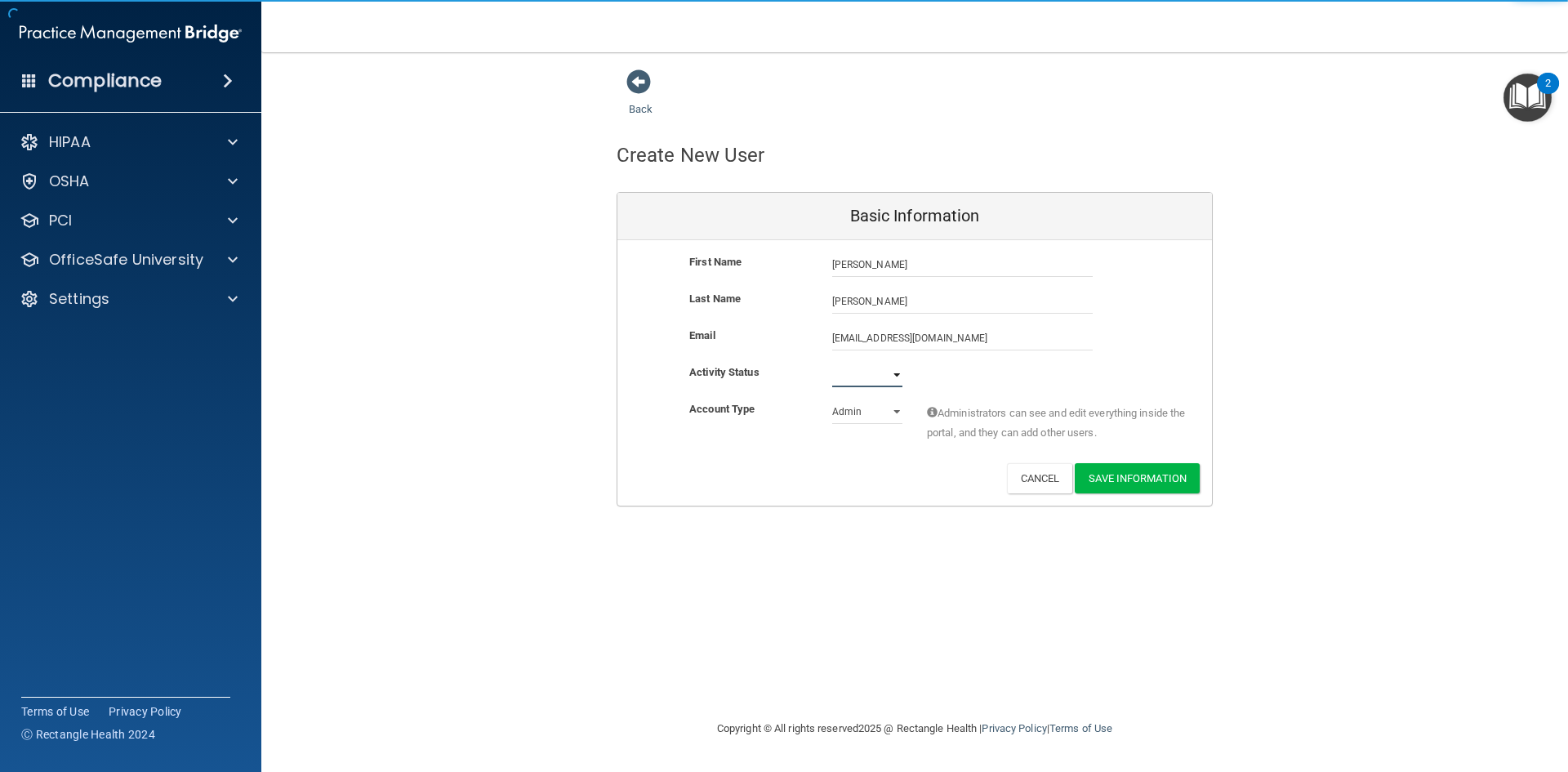
select select "active"
click at [832, 362] on select "Active Inactive" at bounding box center [867, 375] width 71 height 24
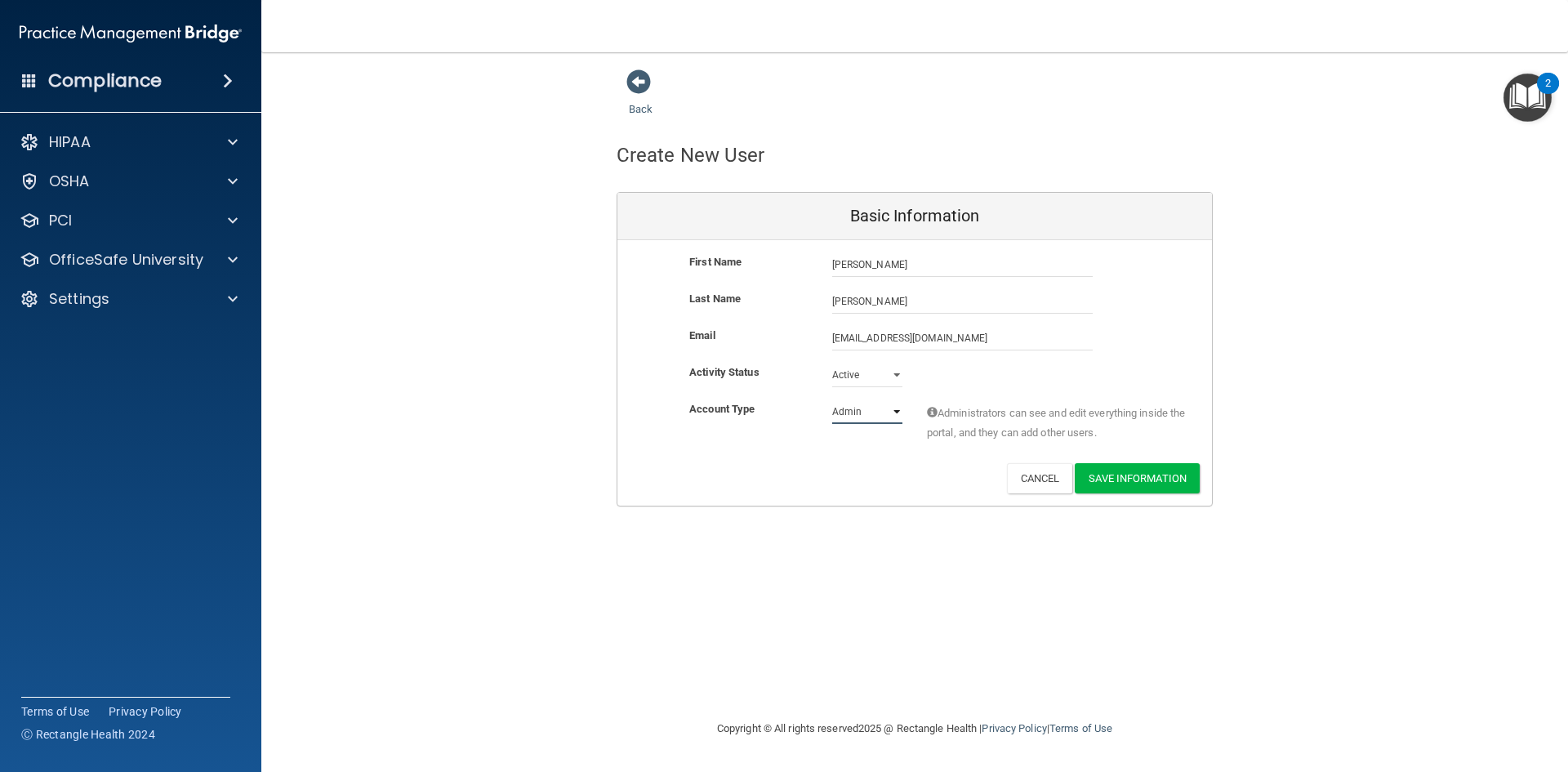
click at [874, 416] on select "Admin Member" at bounding box center [867, 411] width 71 height 24
select select "practice_member"
click at [832, 399] on select "Admin Member" at bounding box center [867, 411] width 71 height 24
click at [1146, 477] on button "Save Information" at bounding box center [1137, 478] width 125 height 30
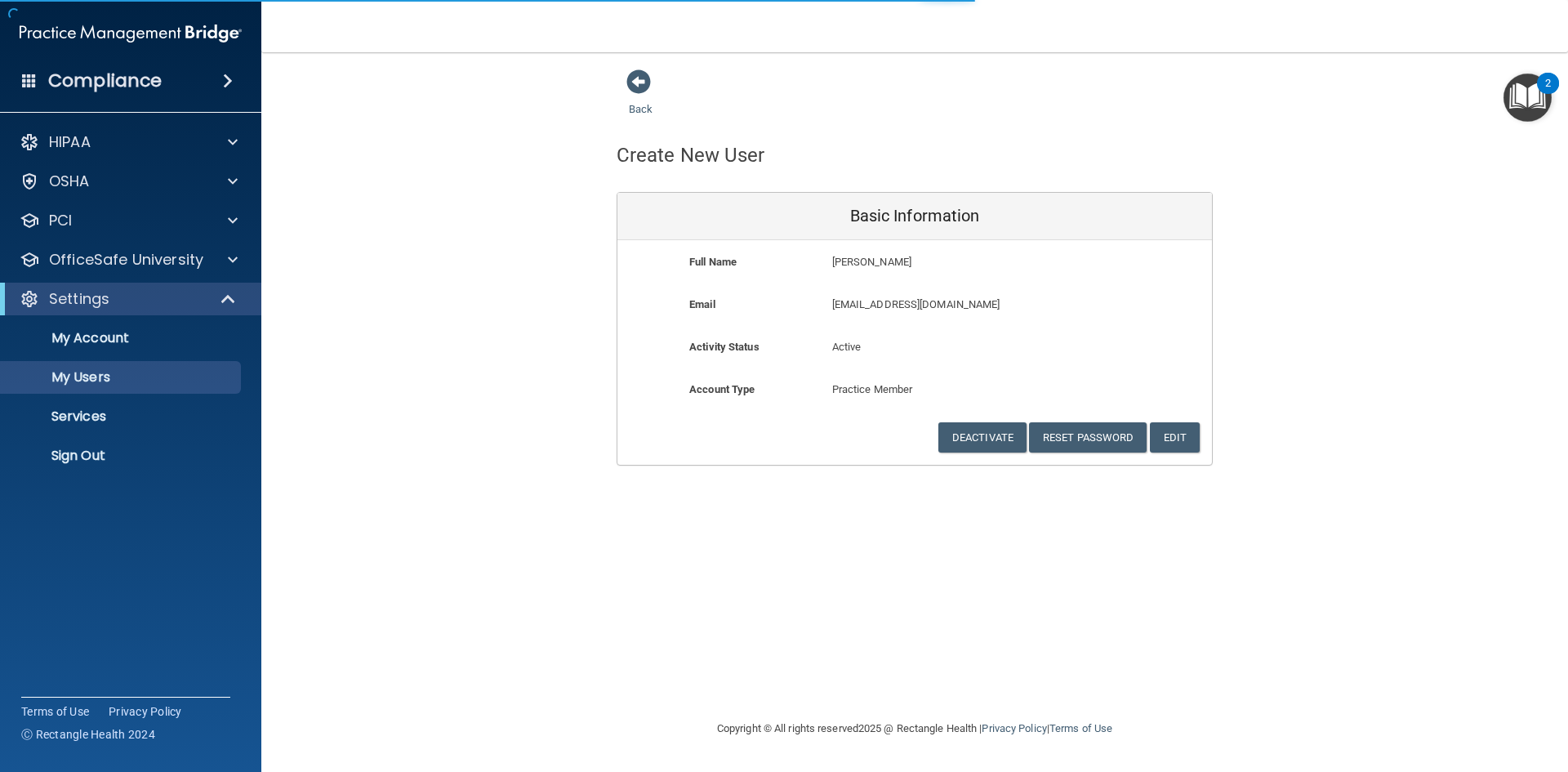
select select "20"
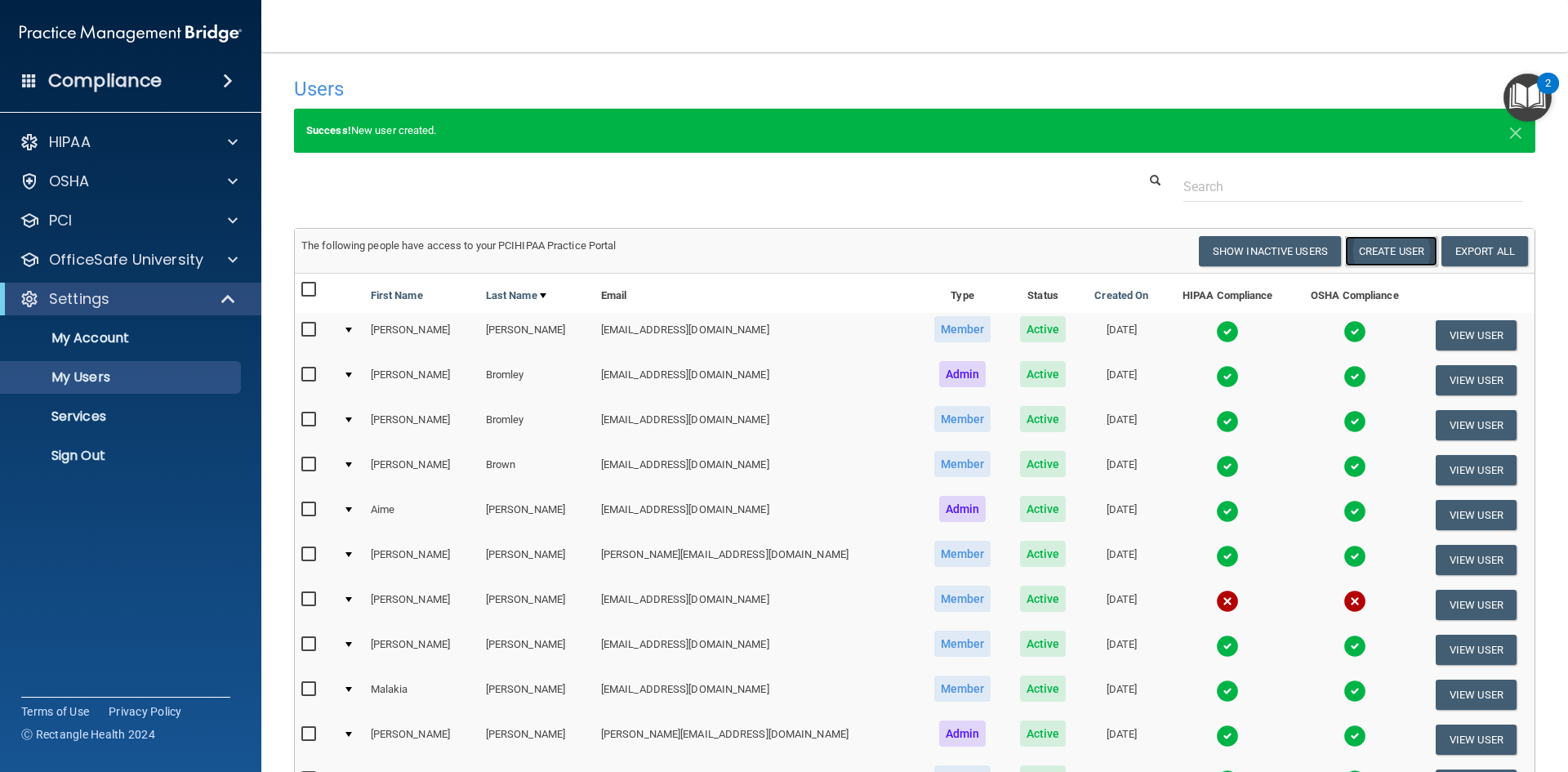
click at [1388, 255] on button "Create User" at bounding box center [1391, 251] width 92 height 30
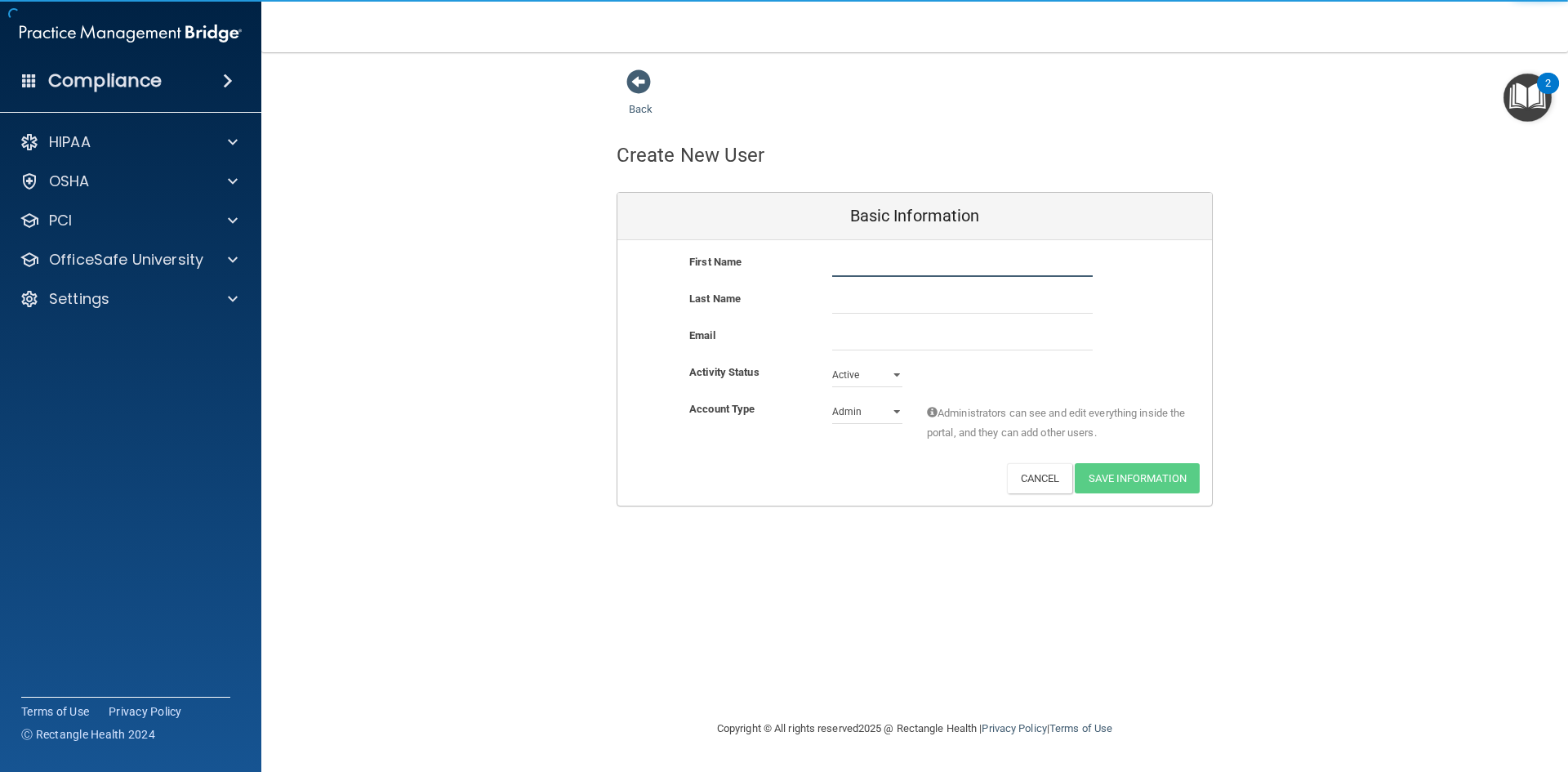
click at [854, 265] on input "text" at bounding box center [962, 265] width 261 height 24
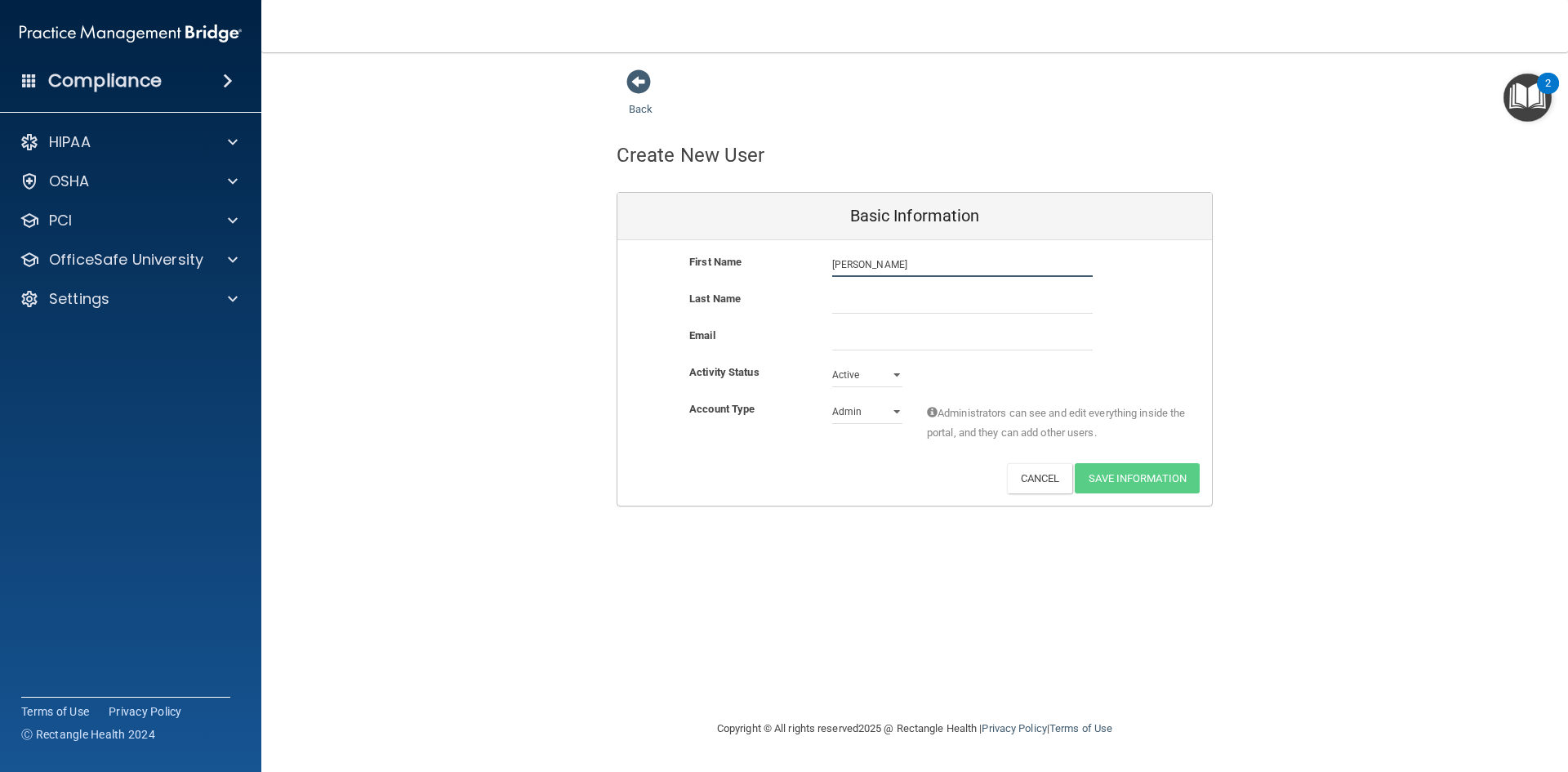
type input "Courtney"
type input "Goff"
click at [908, 343] on input "email" at bounding box center [962, 338] width 261 height 24
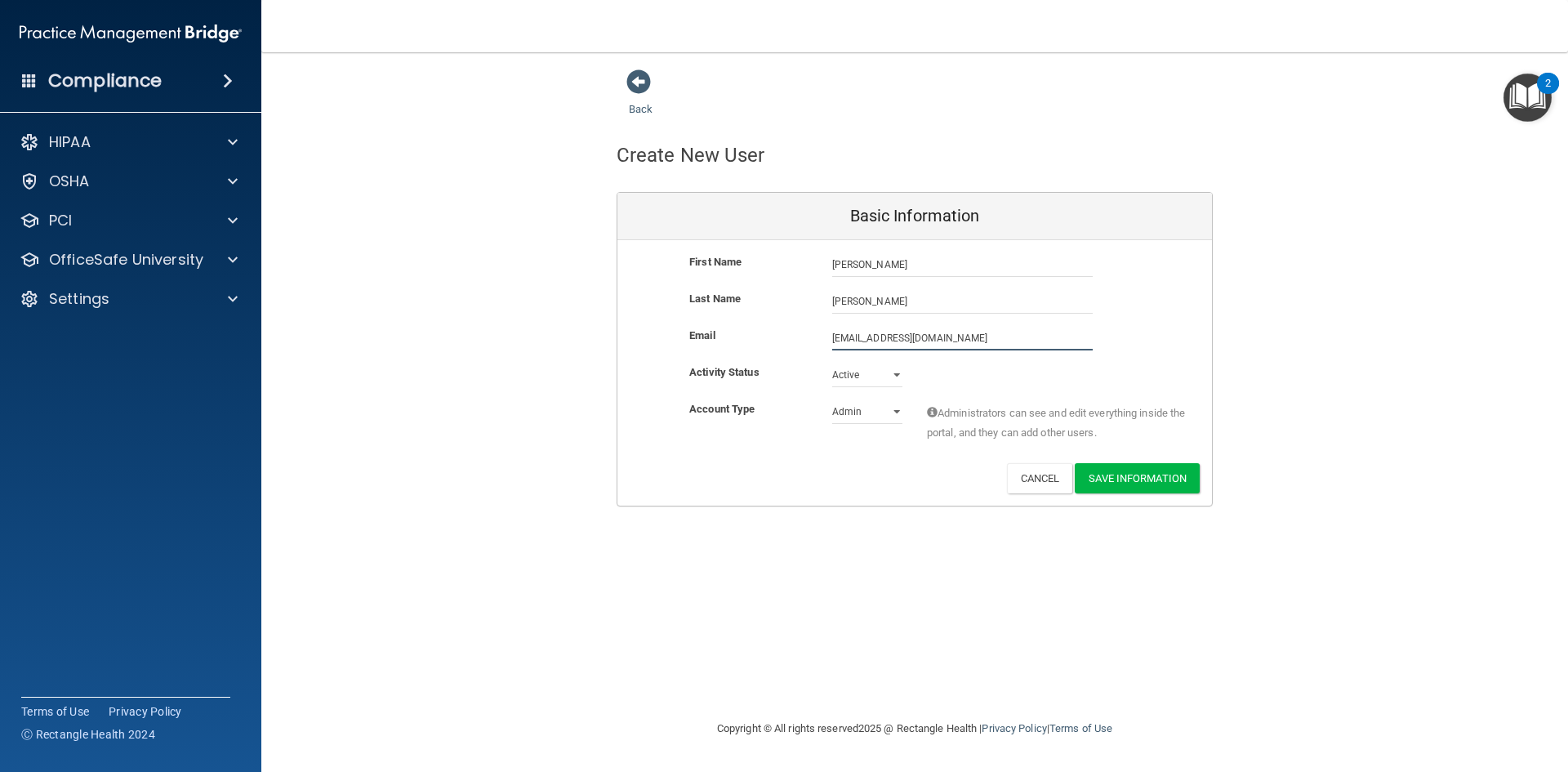
type input "cgoff33@gmail.com"
click at [866, 411] on select "Admin Member" at bounding box center [867, 415] width 71 height 24
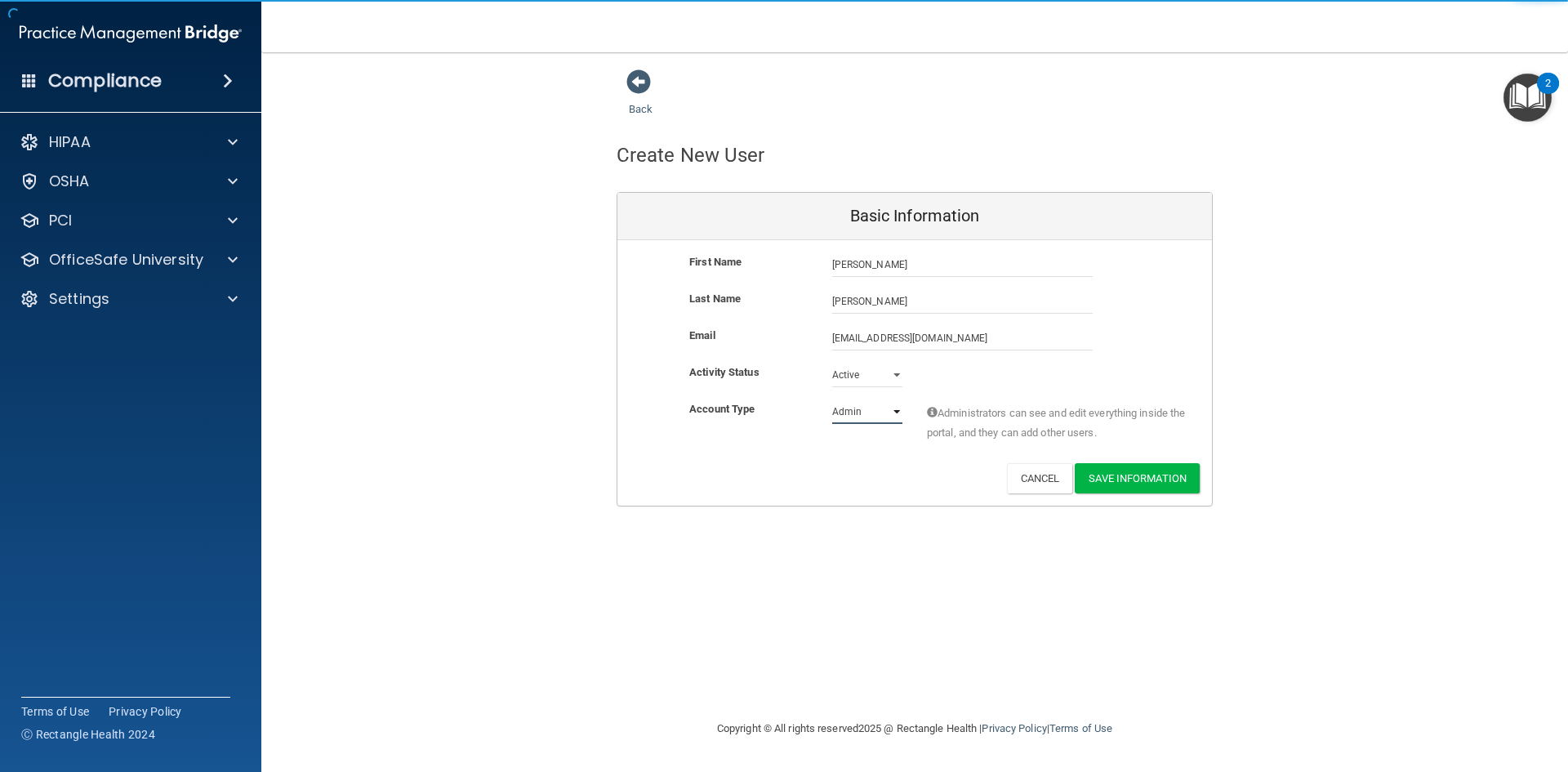
select select "practice_member"
click at [832, 399] on select "Admin Member" at bounding box center [867, 411] width 71 height 24
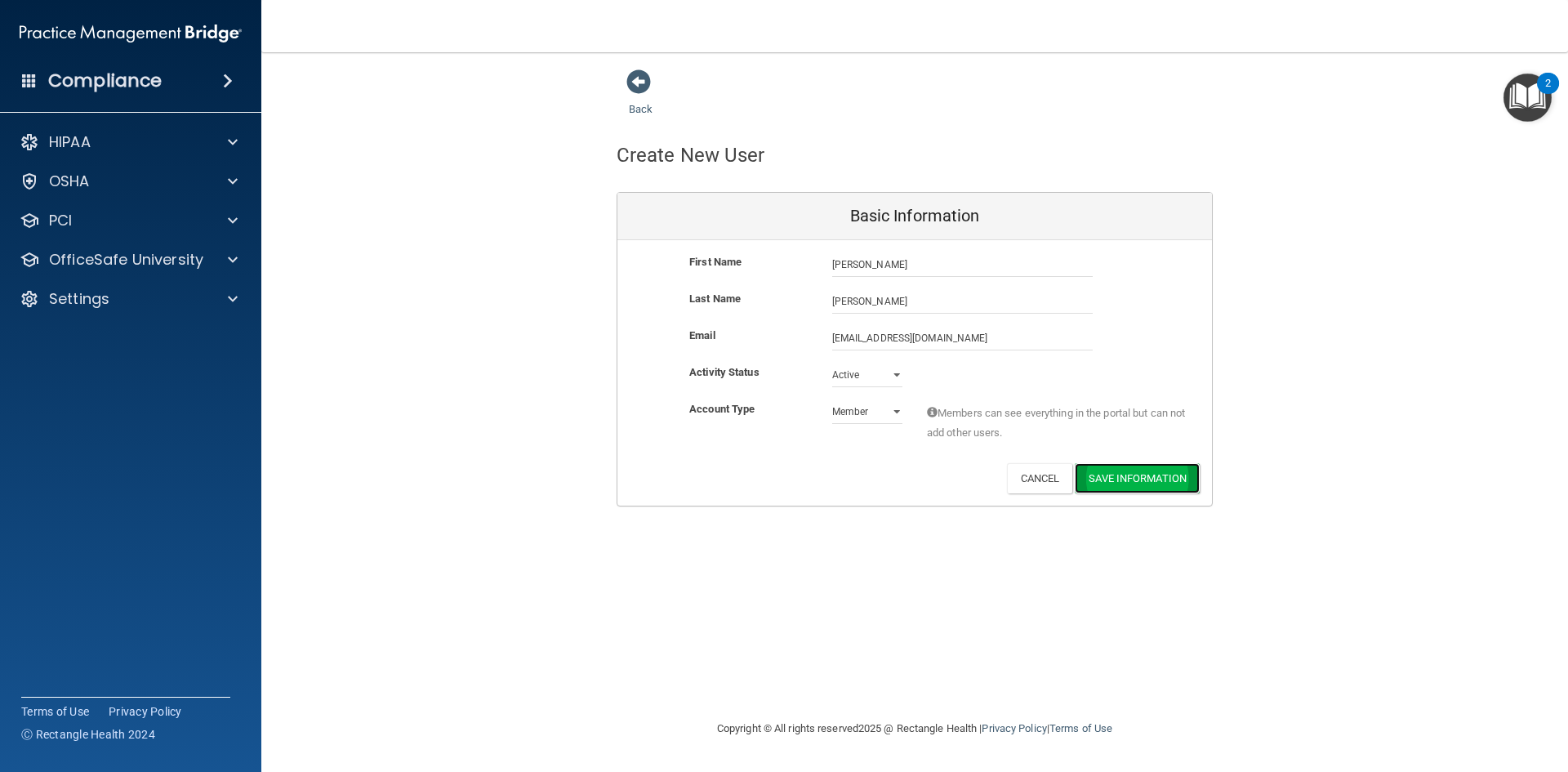
click at [1154, 475] on button "Save Information" at bounding box center [1137, 478] width 125 height 30
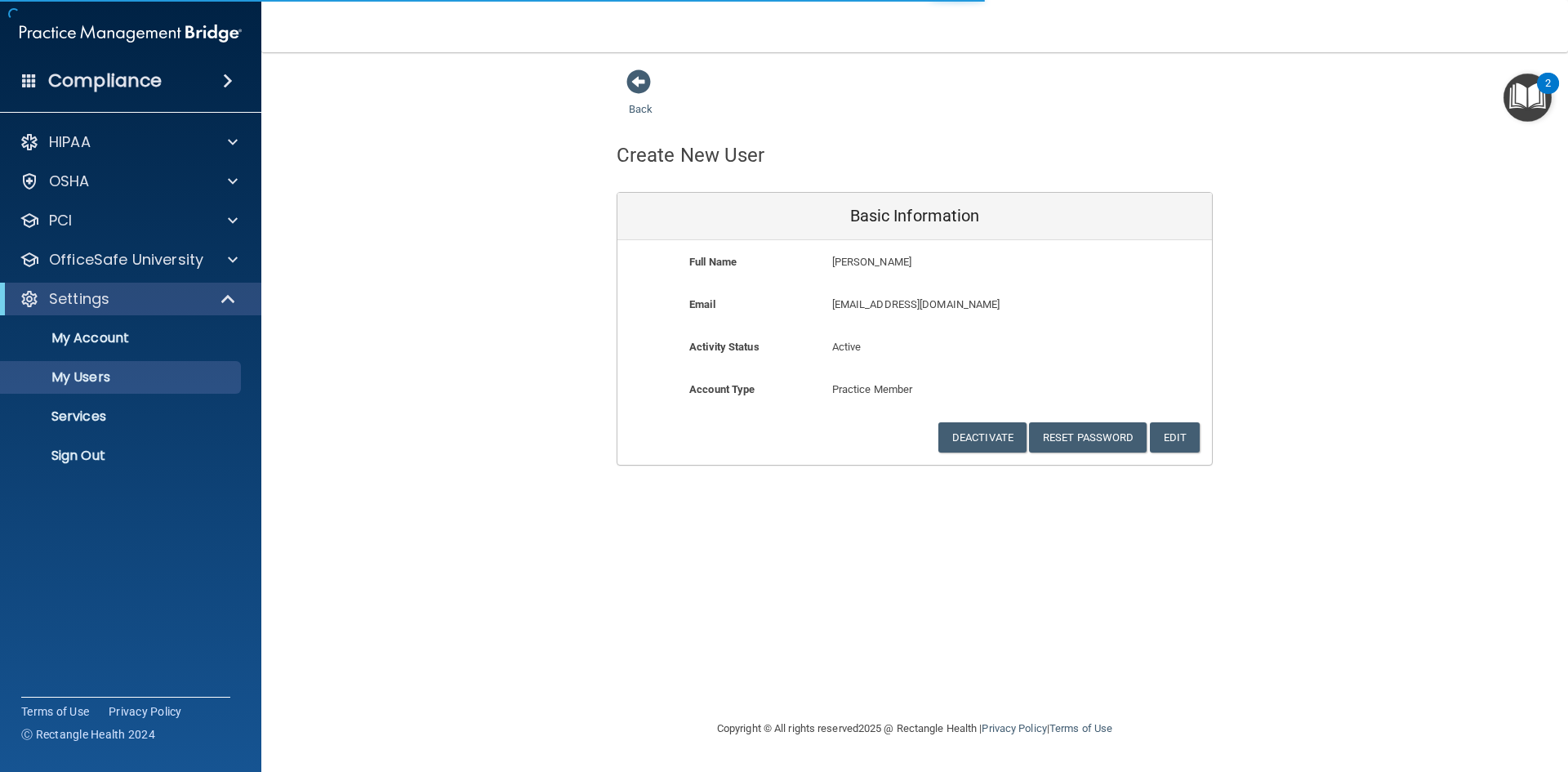
select select "20"
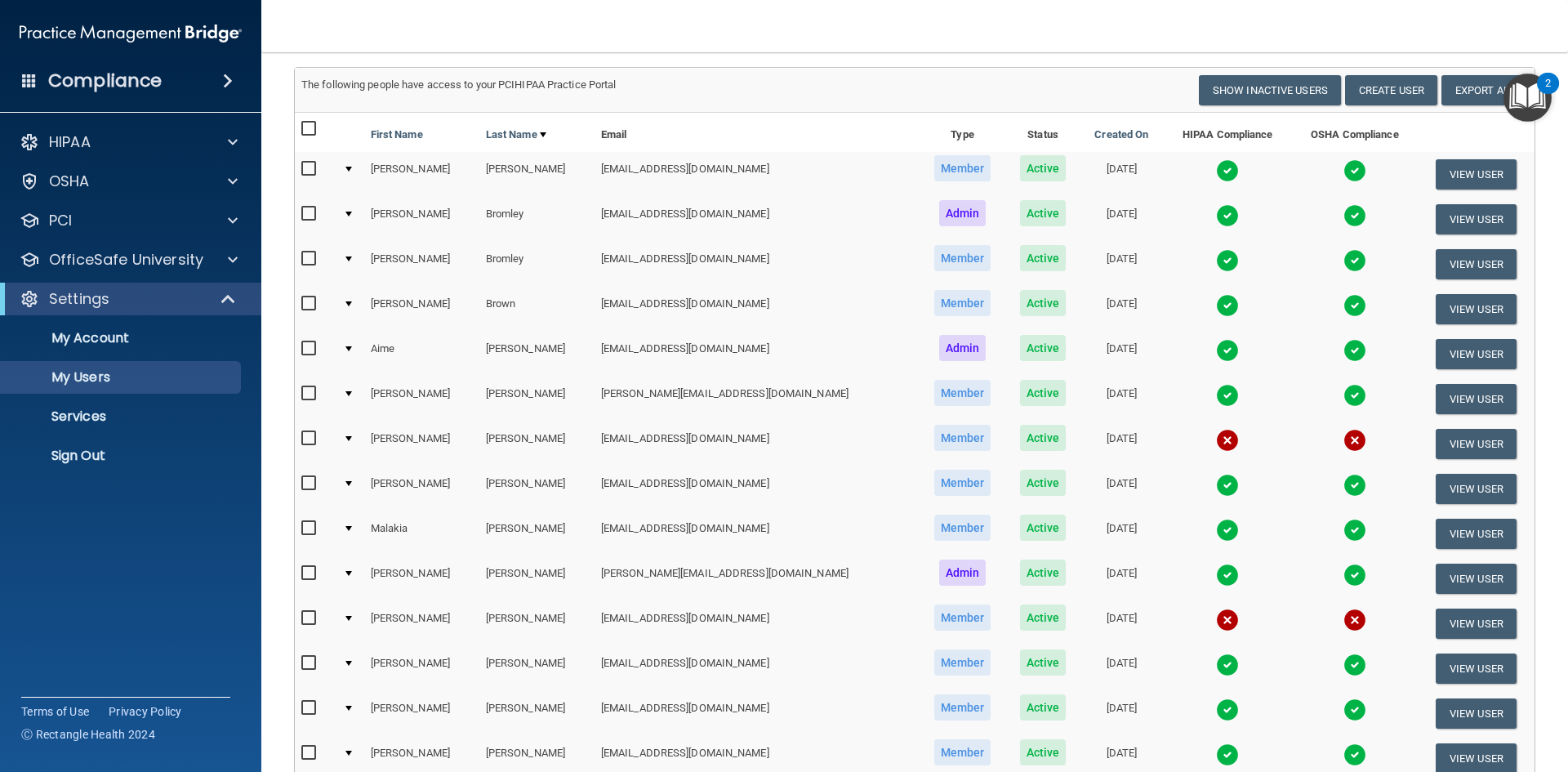
scroll to position [162, 0]
click at [315, 436] on input "checkbox" at bounding box center [311, 438] width 19 height 13
checkbox input "true"
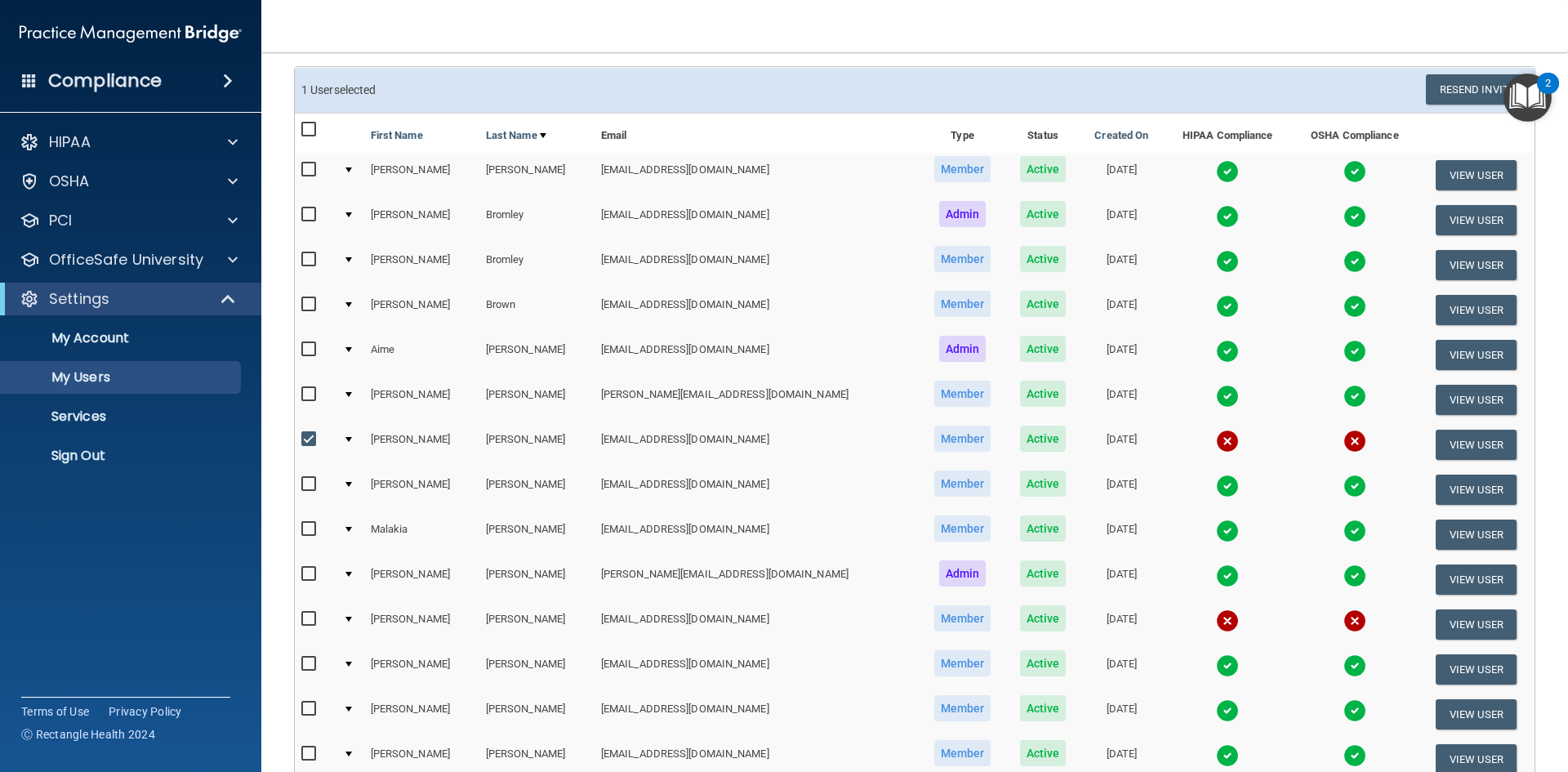
click at [308, 619] on input "checkbox" at bounding box center [311, 619] width 19 height 13
checkbox input "true"
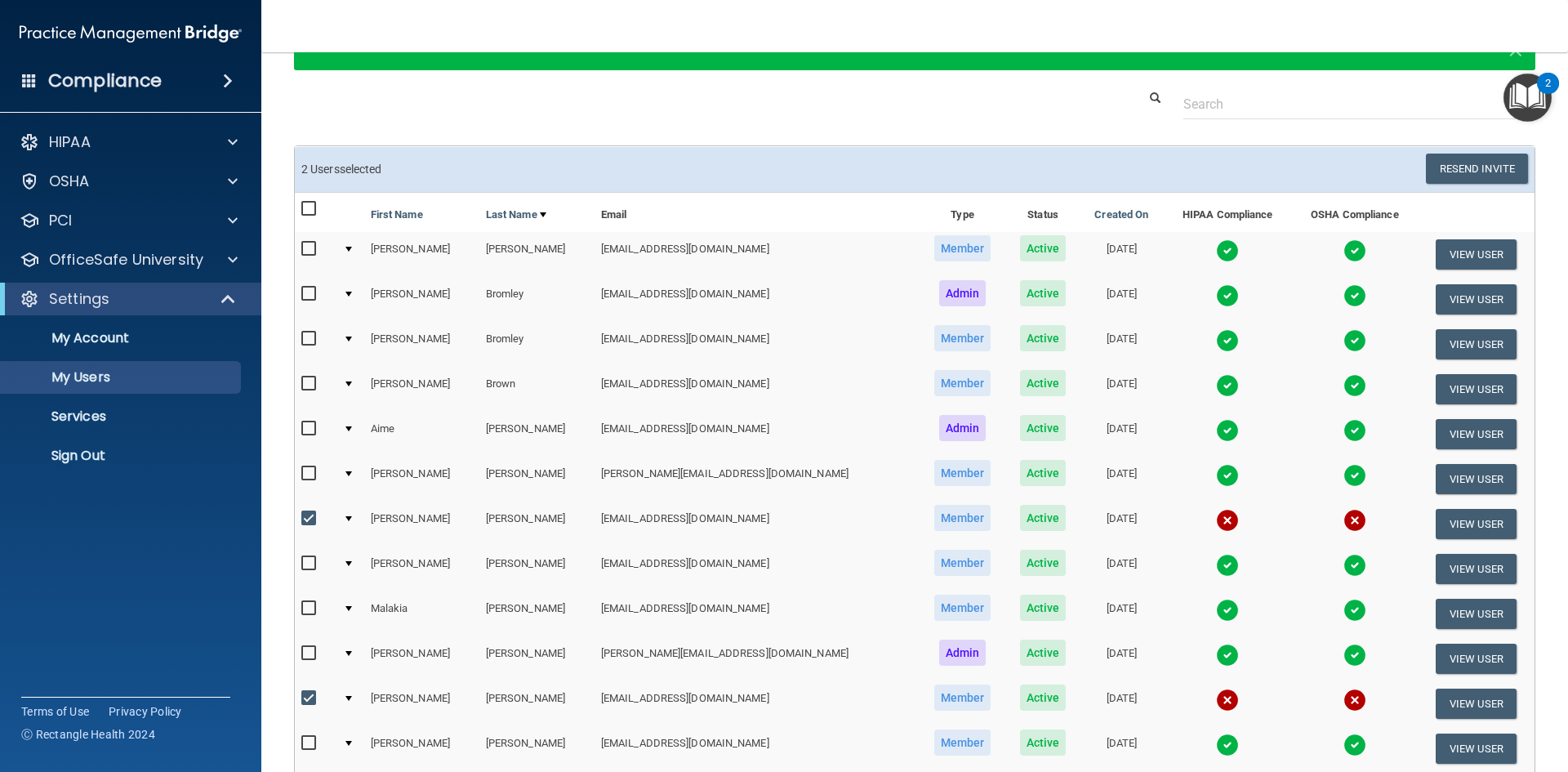
scroll to position [82, 0]
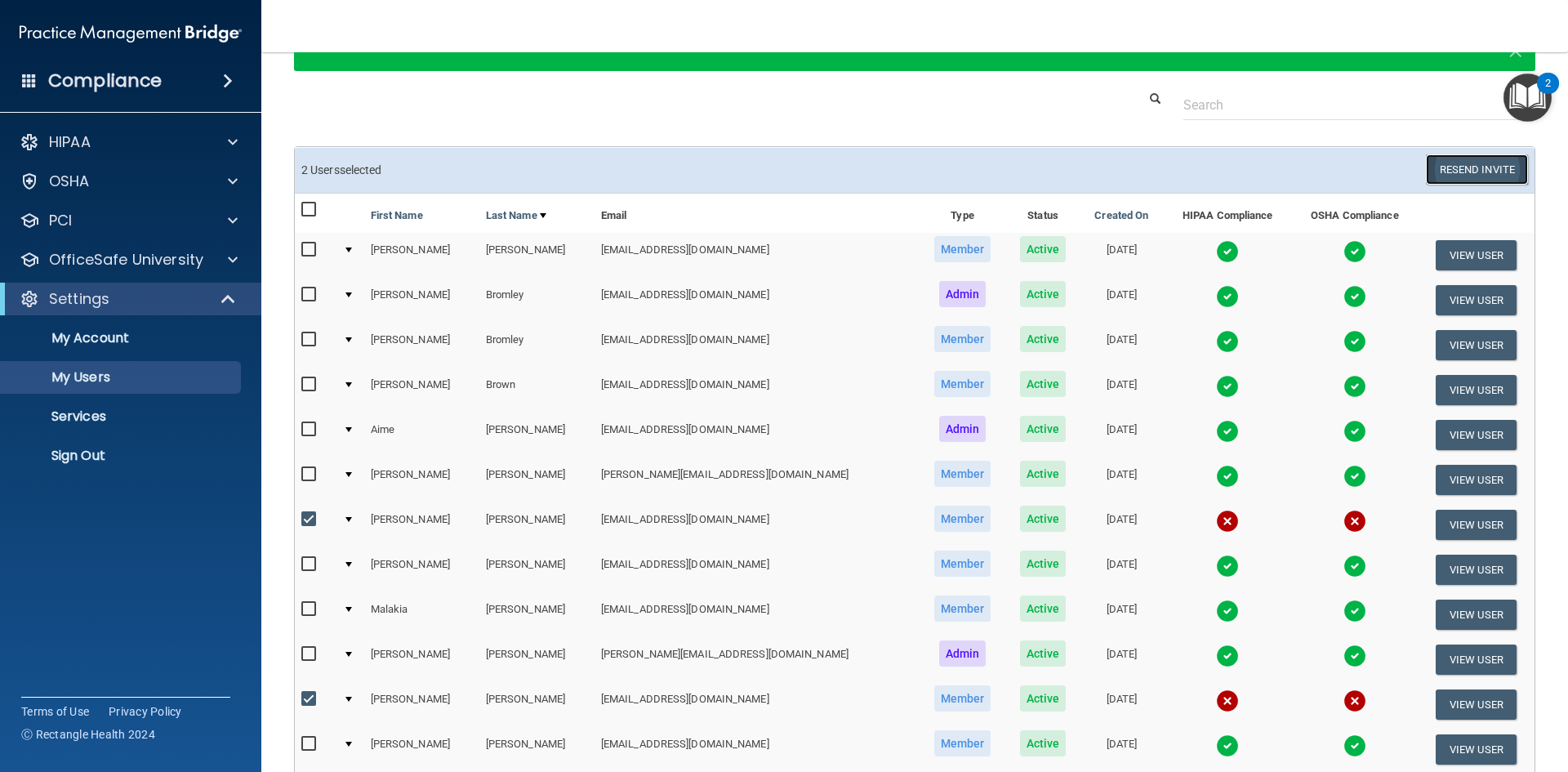
click at [1464, 164] on button "Resend Invite" at bounding box center [1477, 169] width 102 height 30
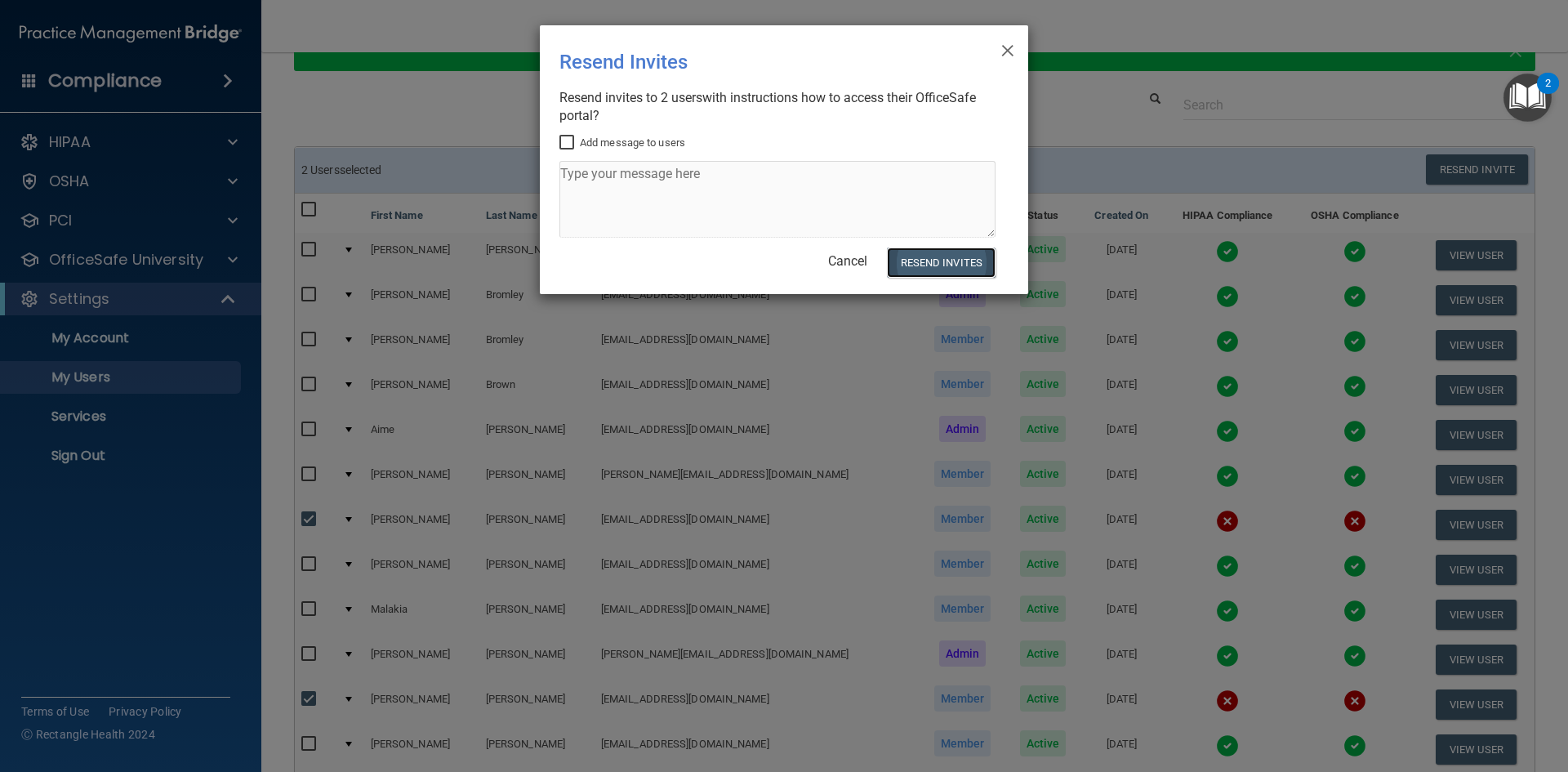
click at [943, 265] on button "Resend Invites" at bounding box center [941, 263] width 108 height 30
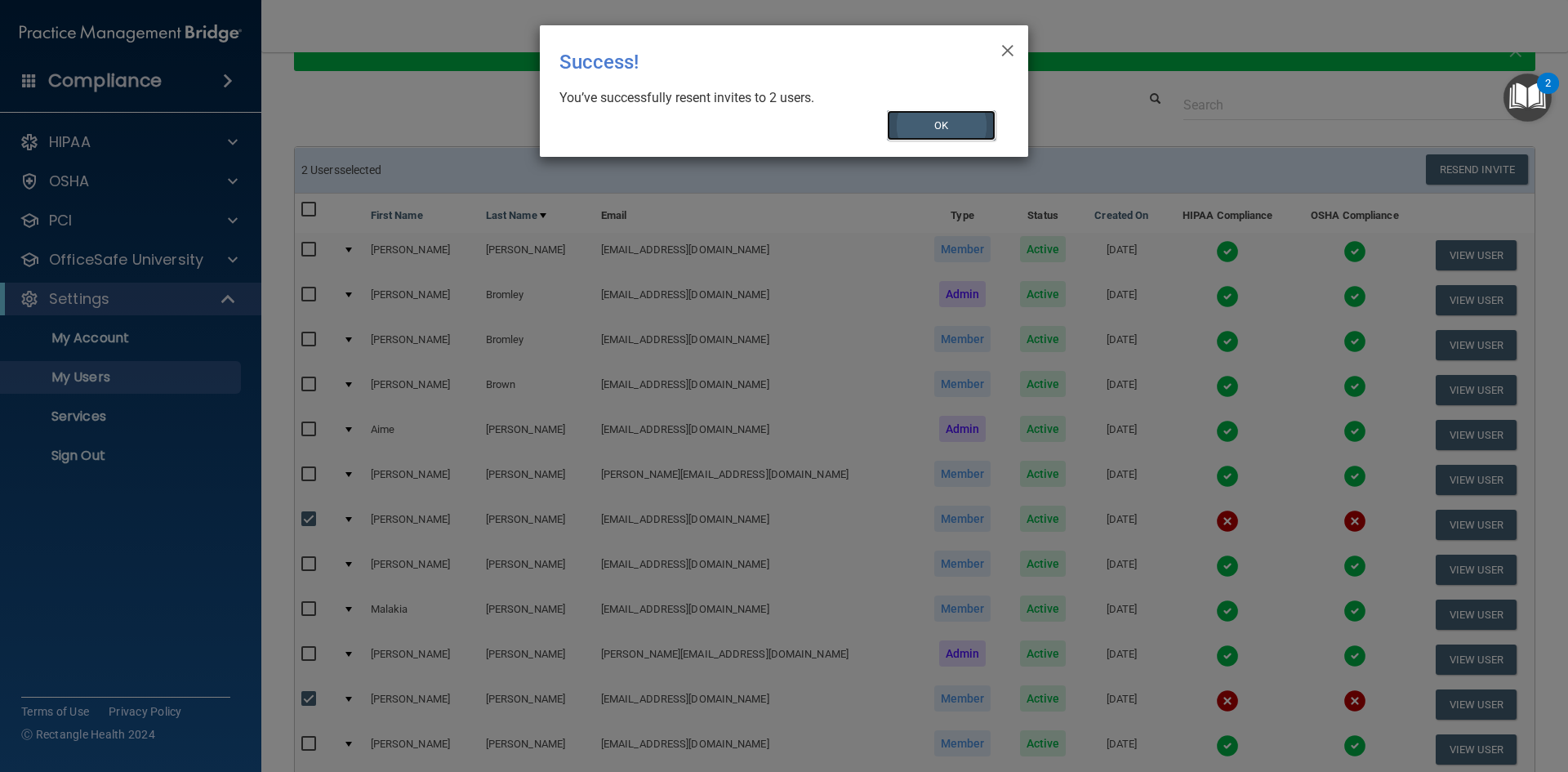
click at [952, 122] on button "OK" at bounding box center [942, 125] width 109 height 30
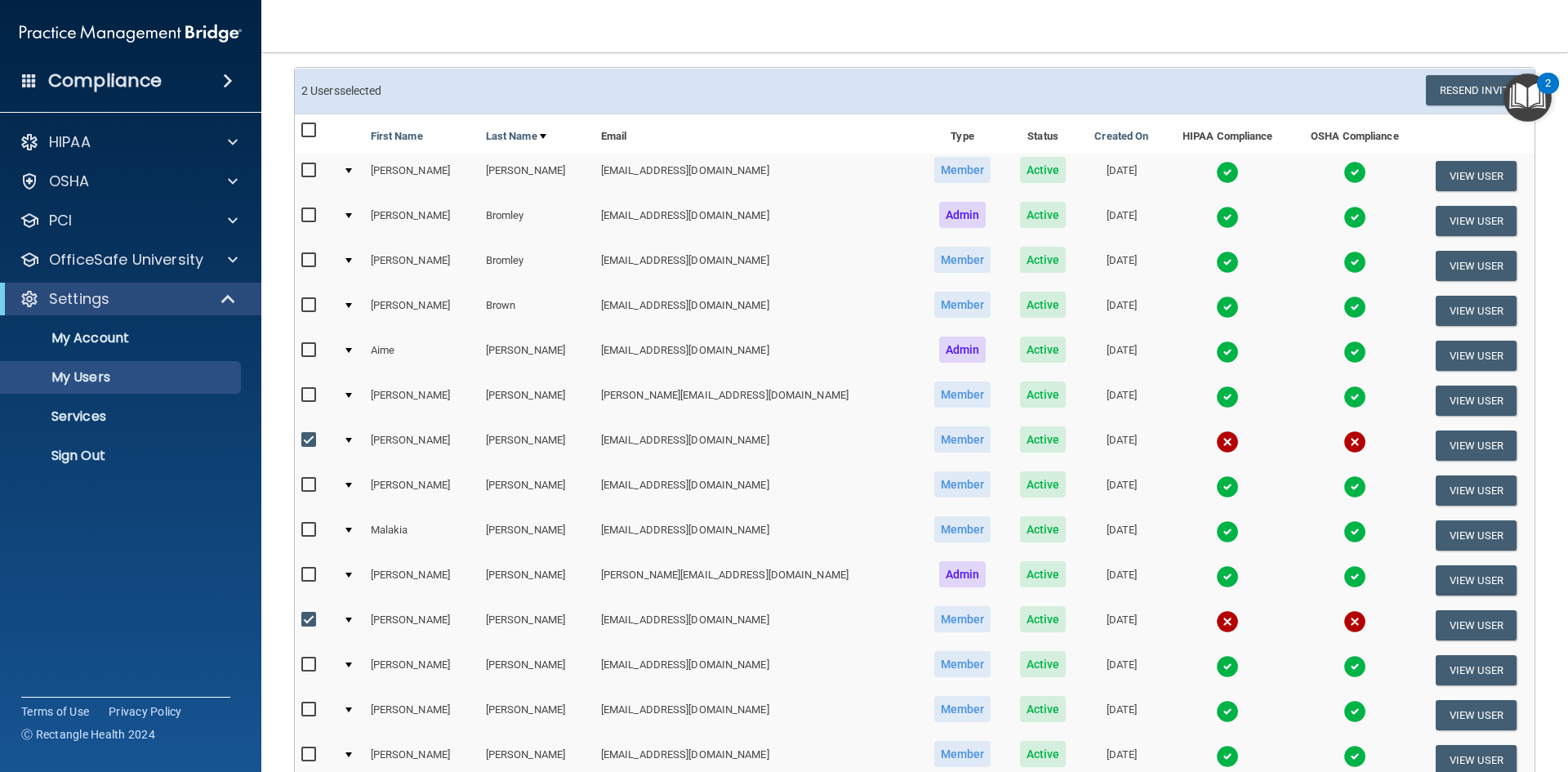
scroll to position [162, 0]
